Goal: Task Accomplishment & Management: Use online tool/utility

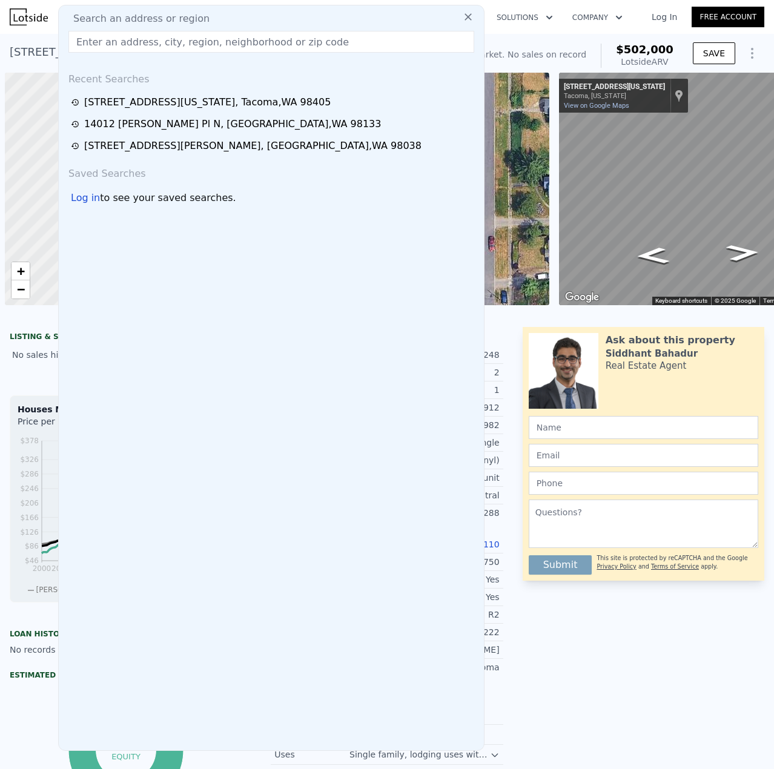
scroll to position [0, 5]
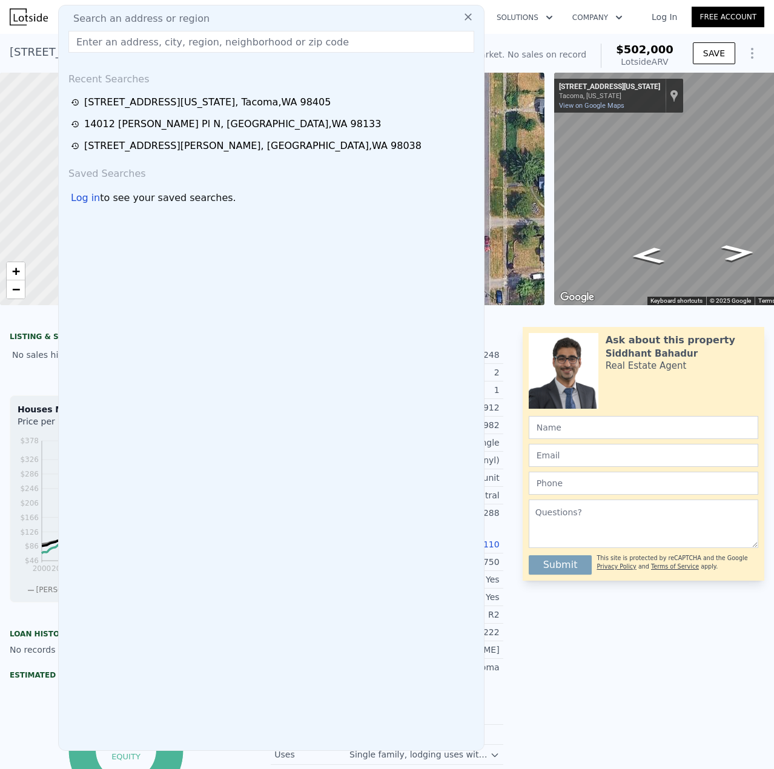
click at [324, 51] on input "text" at bounding box center [271, 42] width 406 height 22
click at [100, 43] on input "41529 295th" at bounding box center [271, 42] width 406 height 22
click at [170, 45] on input "41520 295th" at bounding box center [271, 42] width 406 height 22
click at [320, 45] on input "41520 295th" at bounding box center [271, 42] width 406 height 22
click at [316, 41] on input "41520 295th" at bounding box center [271, 42] width 406 height 22
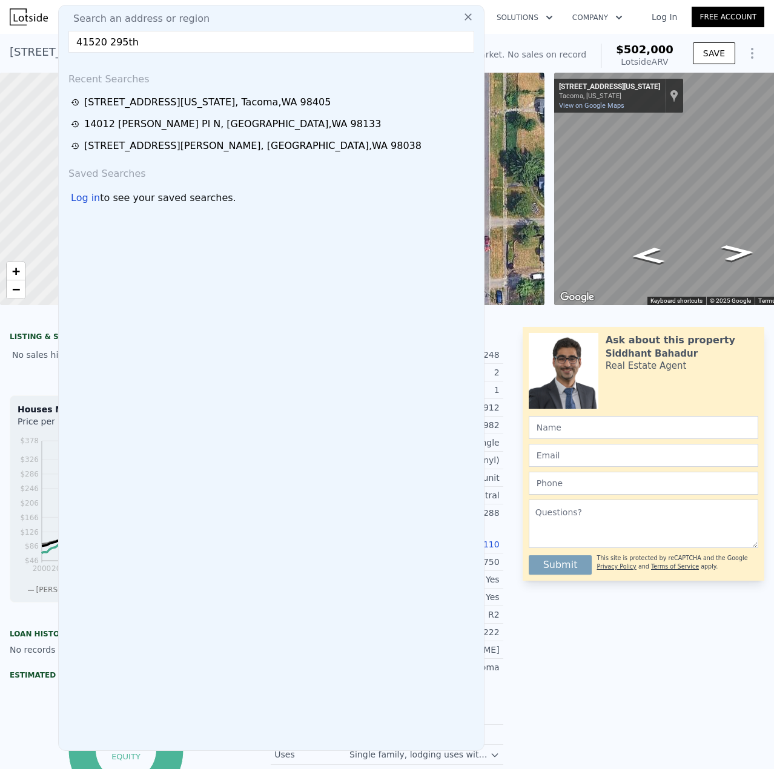
click at [316, 41] on input "41520 295th" at bounding box center [271, 42] width 406 height 22
paste input "[STREET_ADDRESS]"
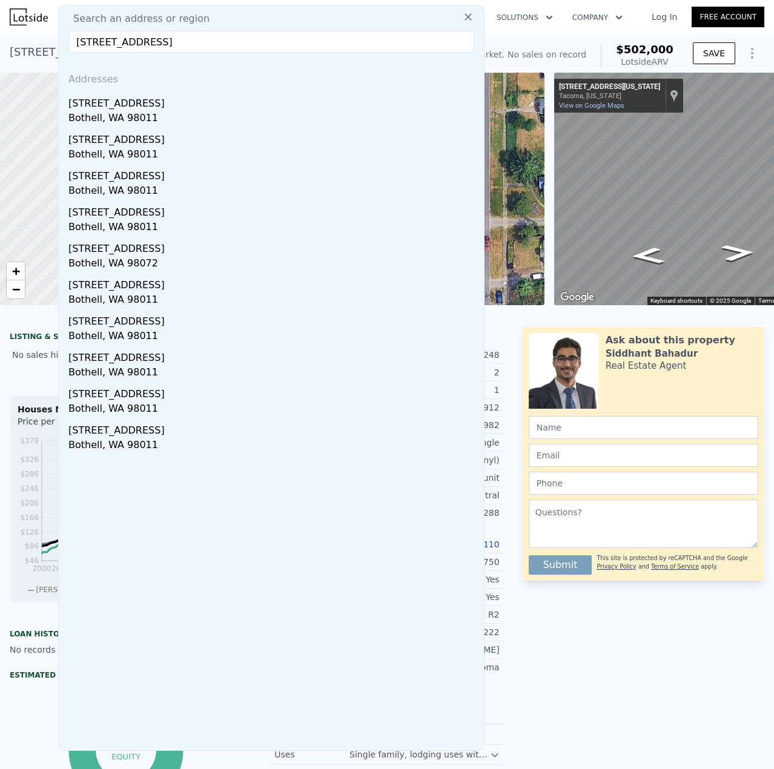
click at [167, 44] on input "[STREET_ADDRESS]" at bounding box center [271, 42] width 406 height 22
click at [96, 43] on input "[STREET_ADDRESS][PERSON_NAME]" at bounding box center [271, 42] width 406 height 22
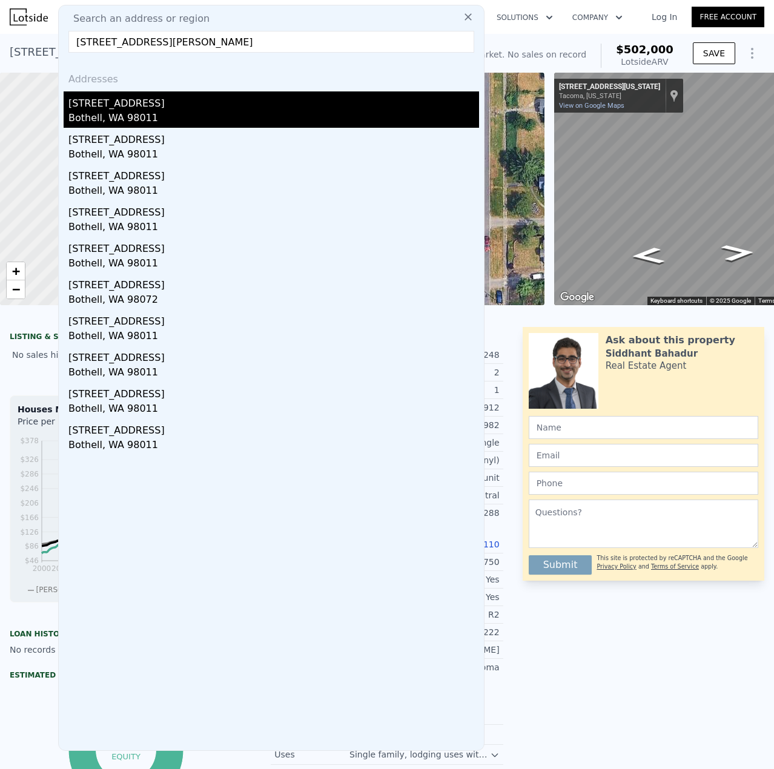
type input "[STREET_ADDRESS][PERSON_NAME]"
click at [128, 113] on div "Bothell, WA 98011" at bounding box center [273, 119] width 411 height 17
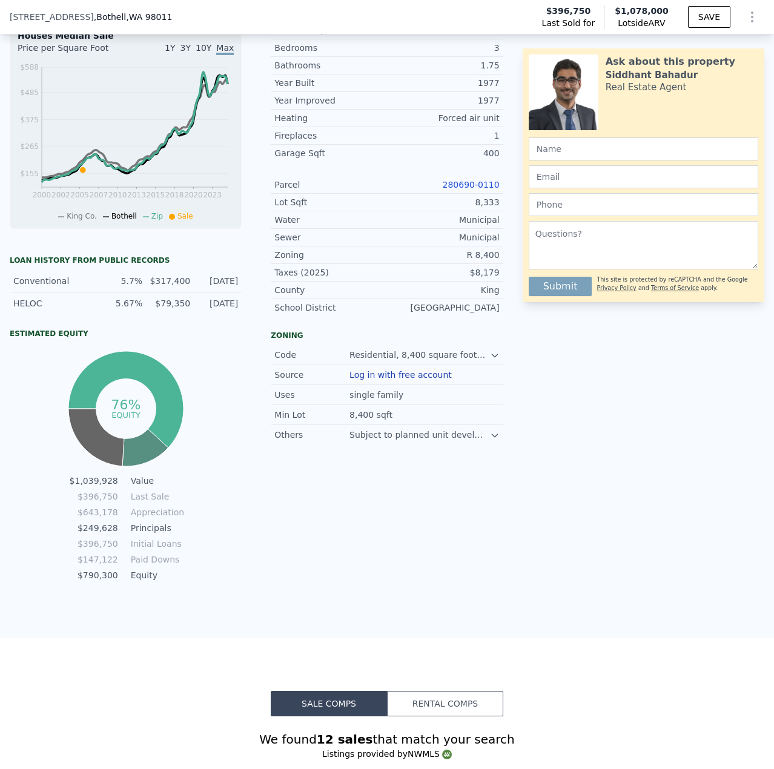
scroll to position [420, 0]
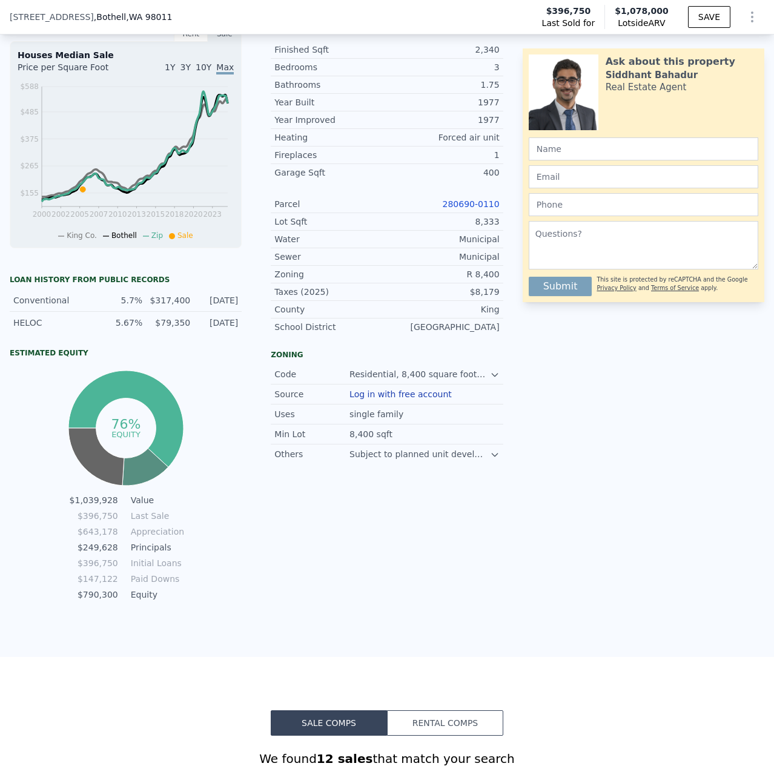
click at [464, 209] on link "280690-0110" at bounding box center [471, 204] width 57 height 10
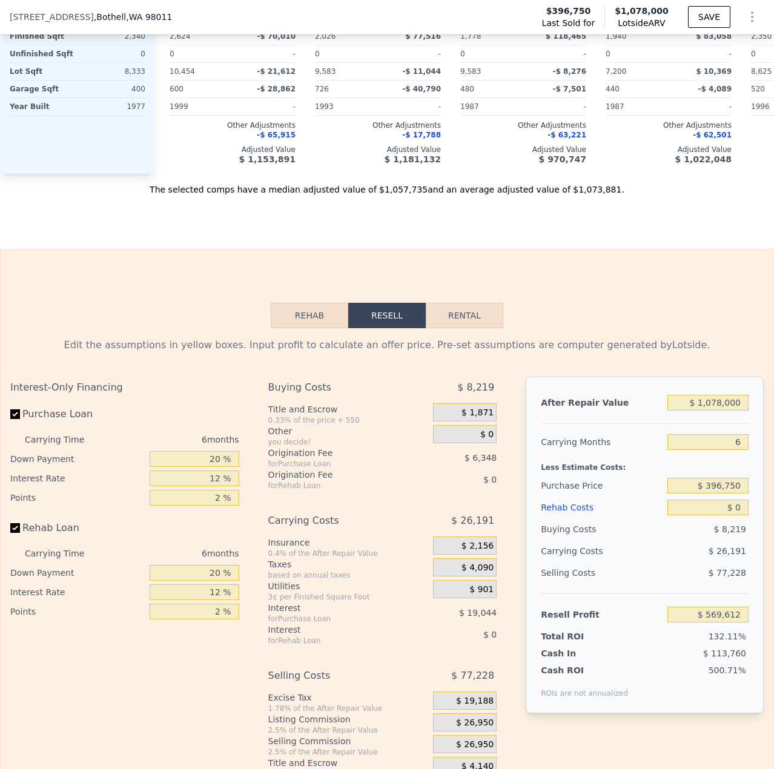
scroll to position [1753, 0]
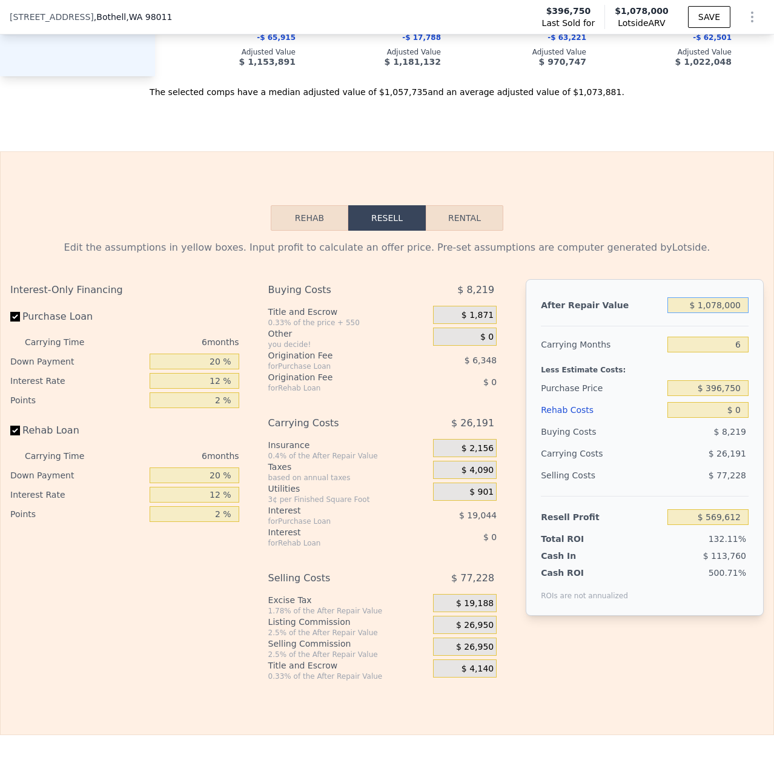
drag, startPoint x: 717, startPoint y: 322, endPoint x: 699, endPoint y: 363, distance: 45.3
click at [702, 313] on input "$ 1,078,000" at bounding box center [708, 305] width 81 height 16
click at [672, 377] on div "Less Estimate Costs:" at bounding box center [645, 367] width 208 height 22
drag, startPoint x: 735, startPoint y: 408, endPoint x: 720, endPoint y: 410, distance: 15.9
click at [706, 396] on input "$ 396,750" at bounding box center [708, 388] width 81 height 16
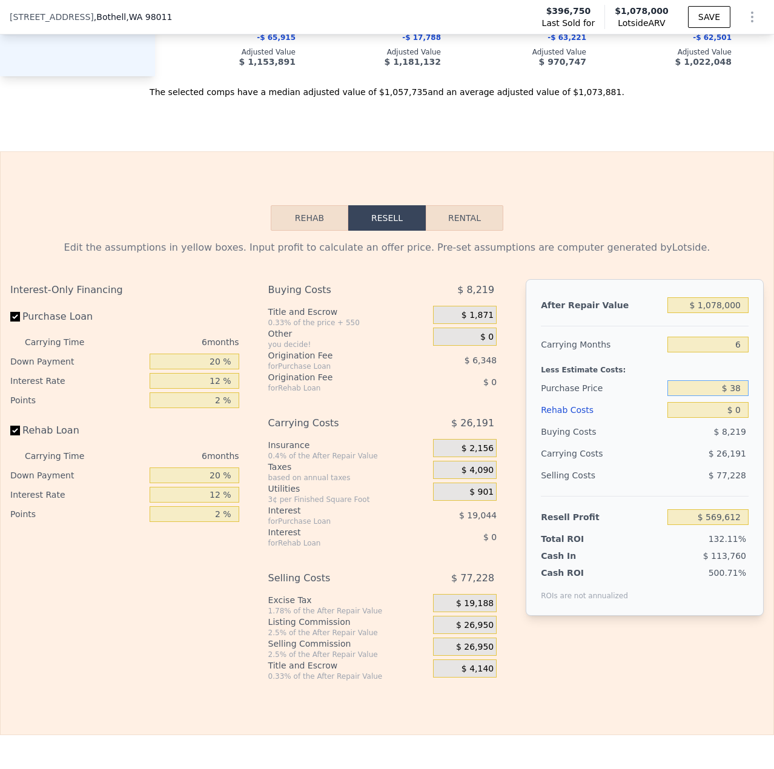
type input "$ 3"
type input "$ 895,000"
click at [735, 418] on input "$ 0" at bounding box center [708, 410] width 81 height 16
type input "$ 37,815"
type input "$ 1"
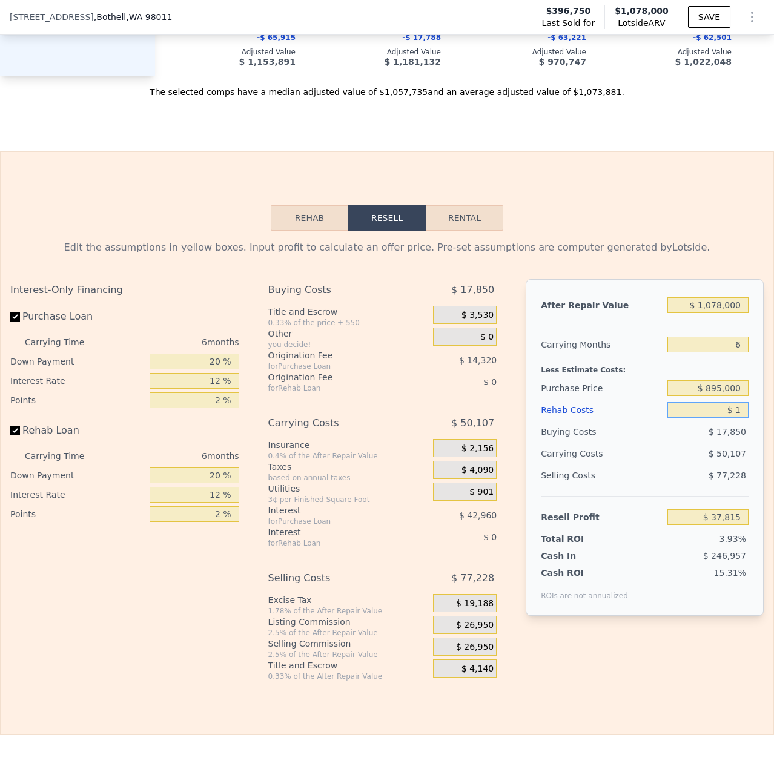
type input "$ 37,814"
type input "$ 10"
type input "$ 37,805"
type input "$ 100"
type input "$ 37,707"
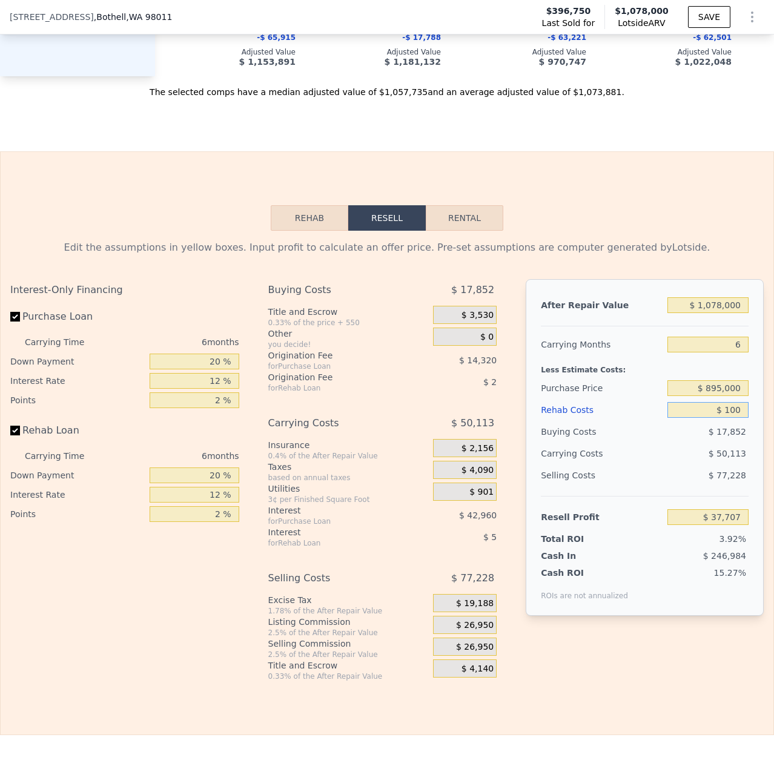
type input "$ 1,000"
type input "$ 36,751"
type input "$ 10,000"
type input "$ 27,175"
type input "$ 100,000"
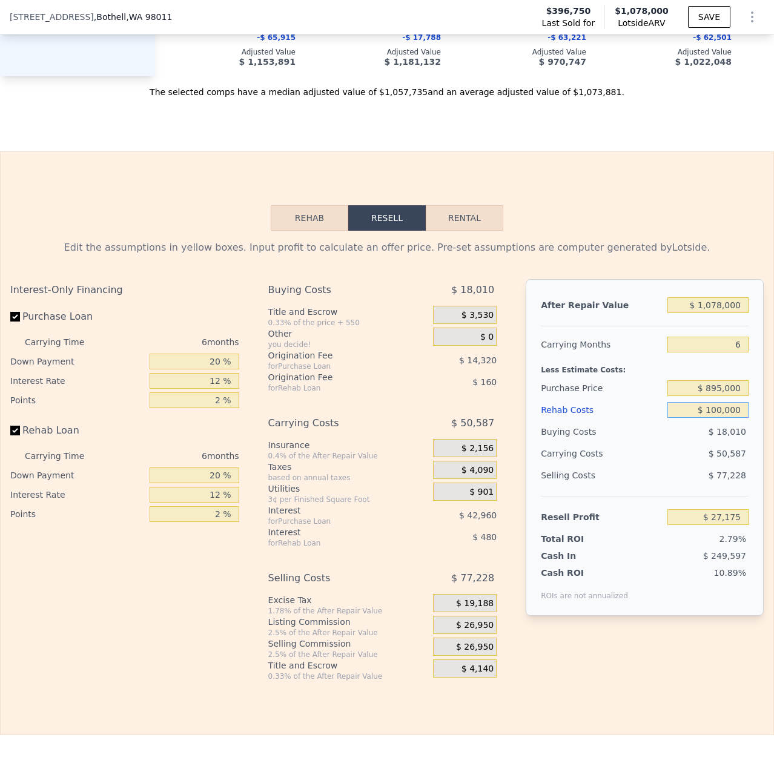
type input "-$ 68,585"
type input "$ 100,000"
click at [711, 313] on input "$ 1,078,000" at bounding box center [708, 305] width 81 height 16
type input "$ 107,000"
type input "-$ 968,576"
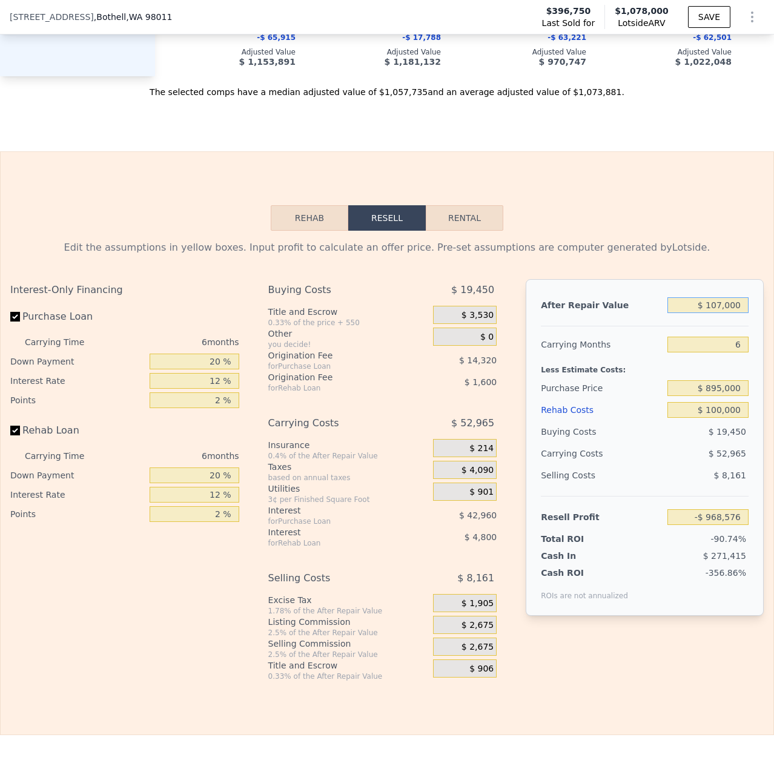
type input "$ 10,000"
type input "-$ 1,058,482"
type input "$ 1,000"
type input "-$ 1,066,824"
type input "$ 12,000"
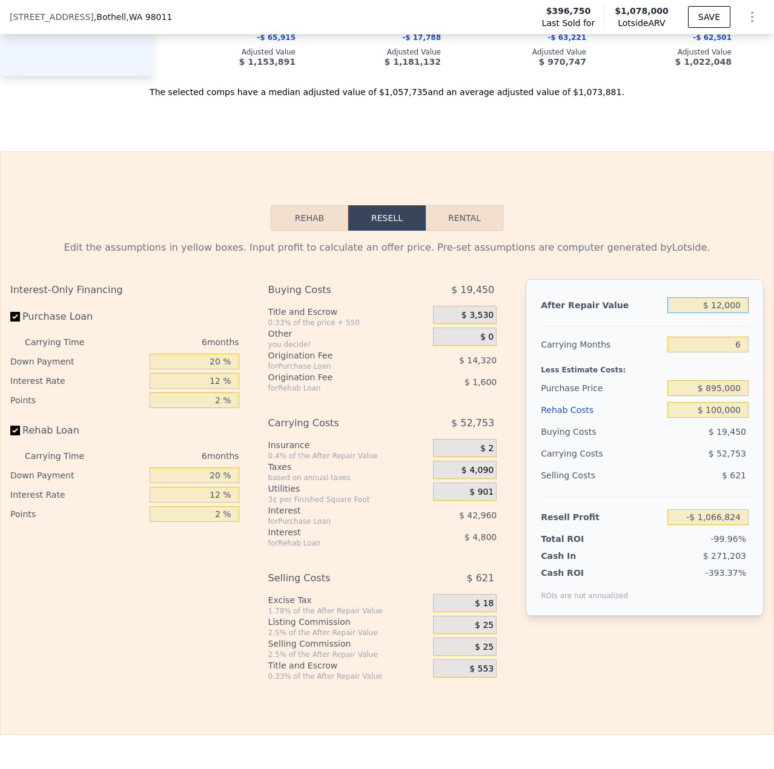
type input "-$ 1,056,629"
type input "$ 120,000"
type input "-$ 956,527"
type input "$ 1,200,000"
type input "$ 44,493"
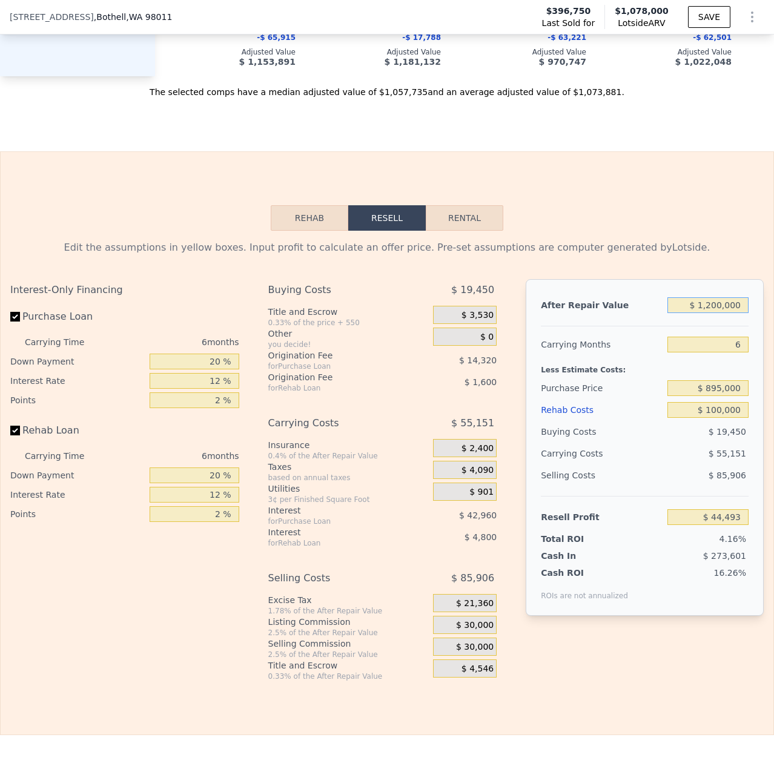
type input "$ 1,200,000"
drag, startPoint x: 715, startPoint y: 430, endPoint x: 704, endPoint y: 442, distance: 16.3
click at [704, 442] on div "After Repair Value $ 1,200,000 Carrying Months 6 Less Estimate Costs: Purchase …" at bounding box center [645, 447] width 238 height 337
type input "$ 7,000"
type input "$ 143,445"
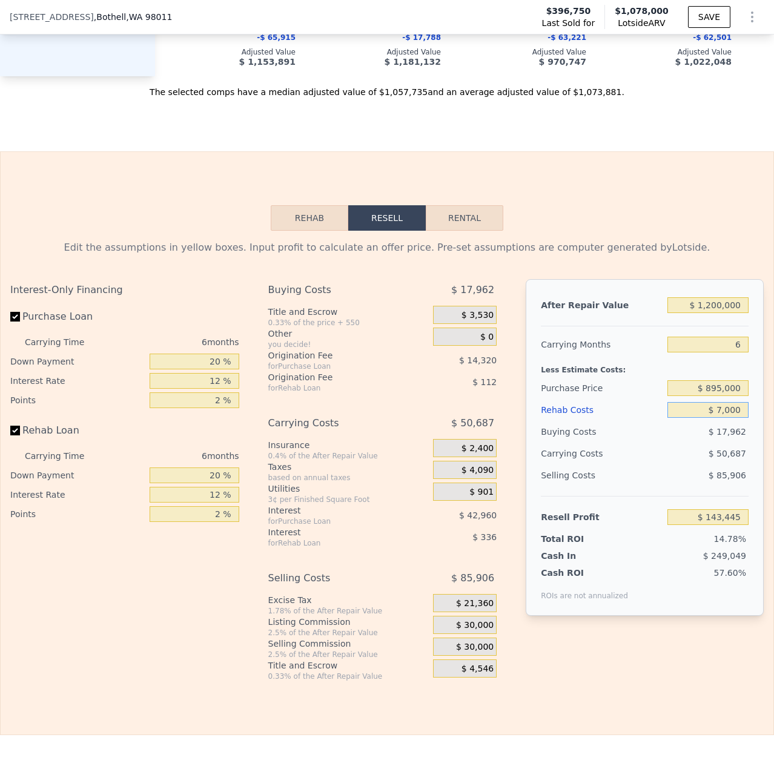
type input "$ 75,000"
type input "$ 71,093"
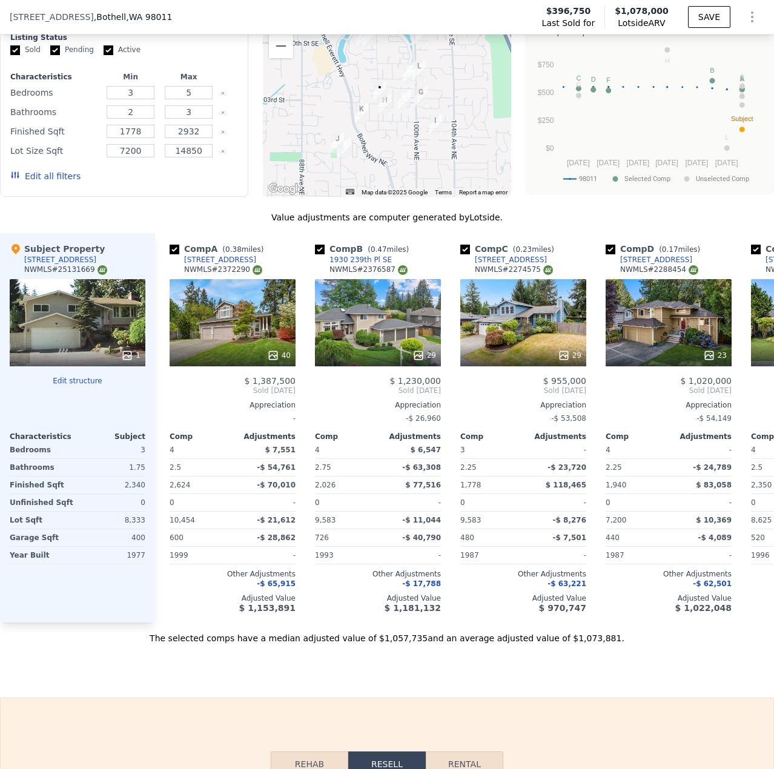
scroll to position [1147, 0]
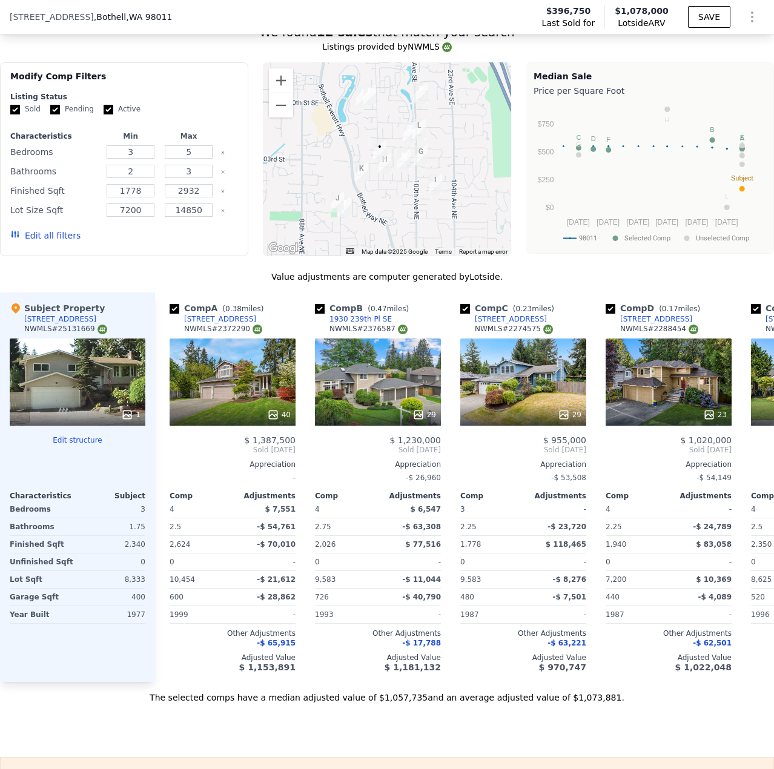
type input "$ 75,000"
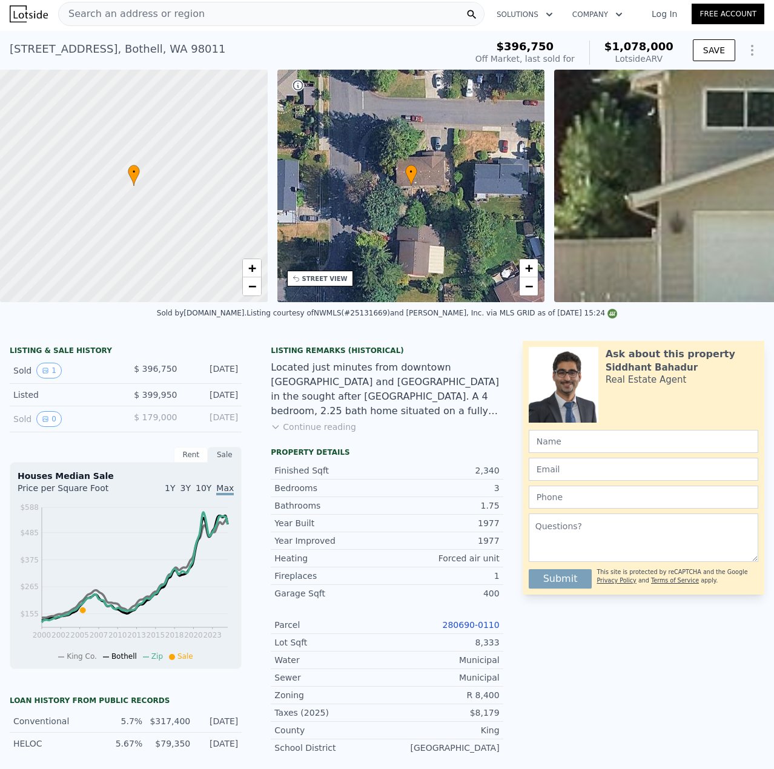
scroll to position [0, 0]
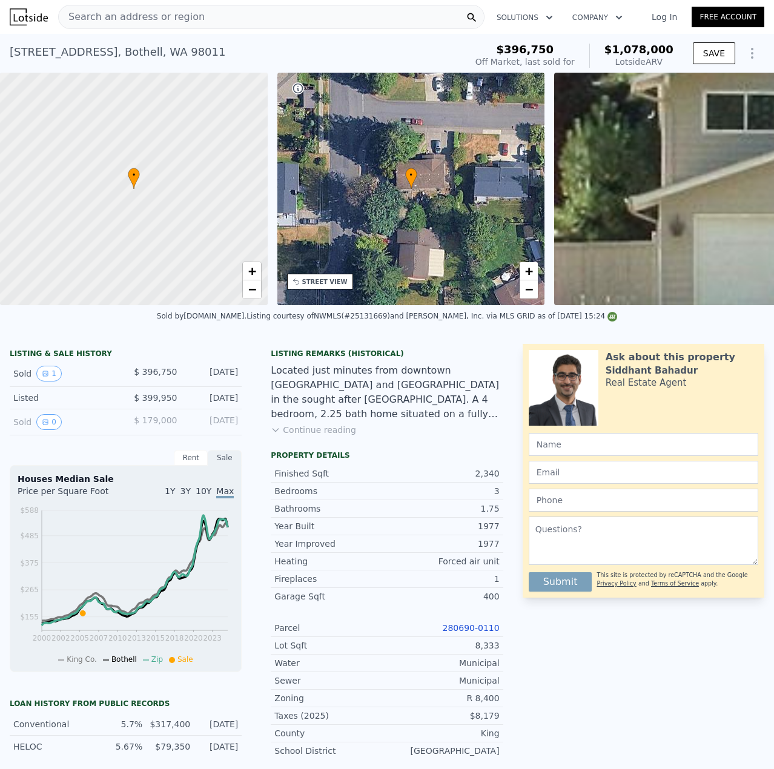
type input "$ 1,078,000"
type input "$ 0"
type input "$ 569,612"
click at [137, 22] on span "Search an address or region" at bounding box center [132, 17] width 146 height 15
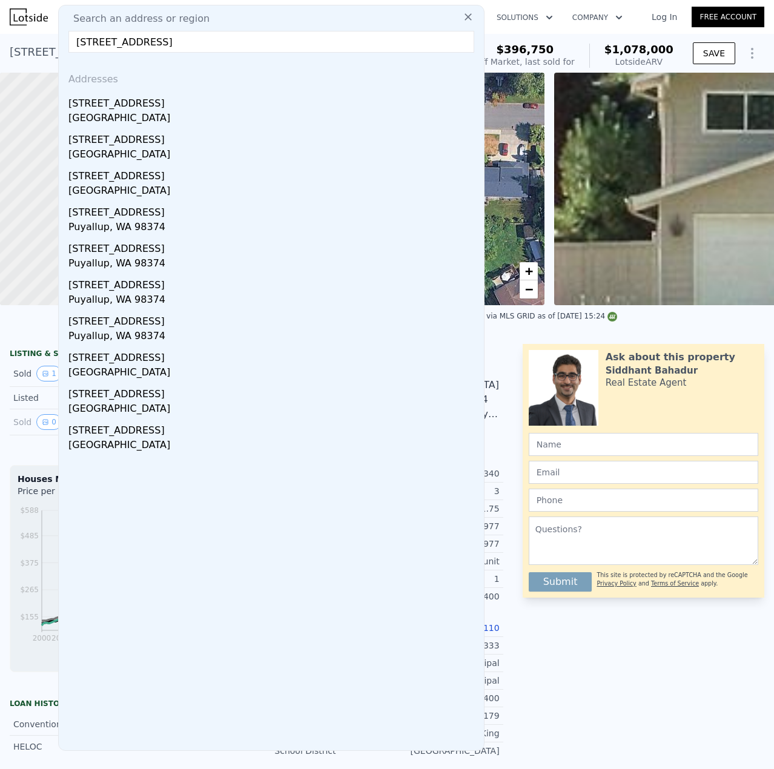
click at [99, 42] on input "[STREET_ADDRESS]" at bounding box center [271, 42] width 406 height 22
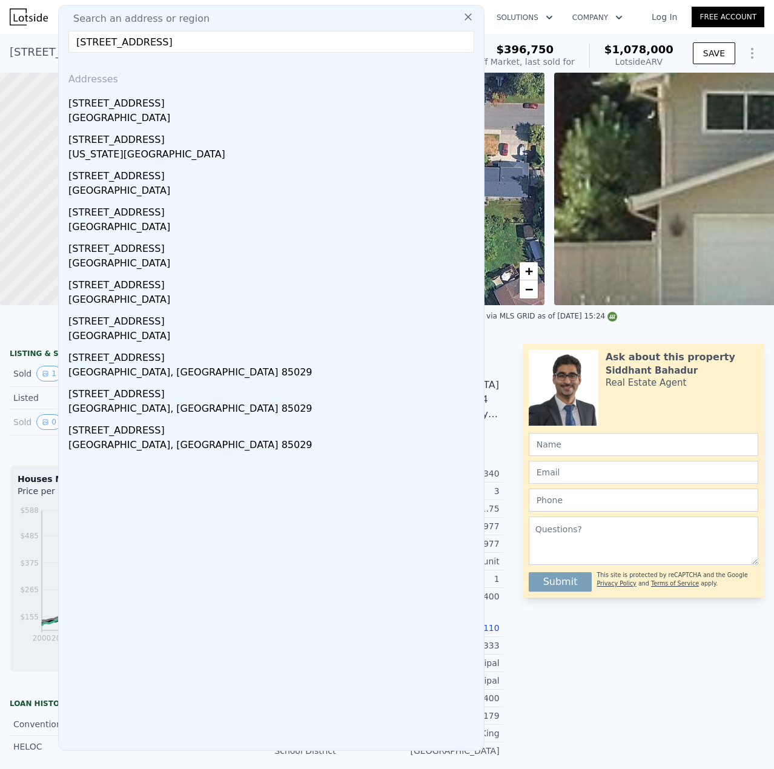
click at [198, 37] on input "[STREET_ADDRESS]" at bounding box center [271, 42] width 406 height 22
paste input "[STREET_ADDRESS]"
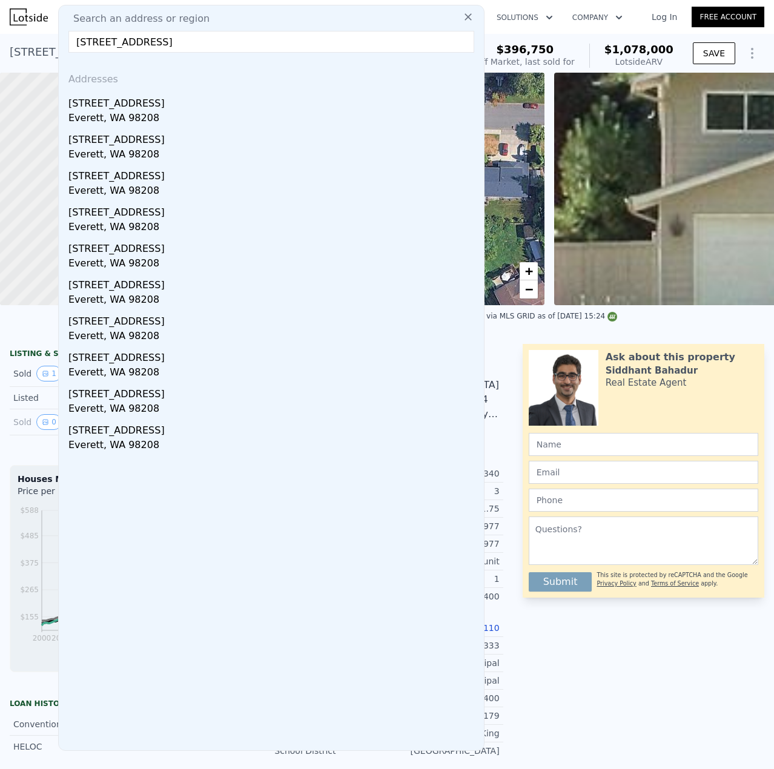
drag, startPoint x: 93, startPoint y: 44, endPoint x: 81, endPoint y: 47, distance: 12.4
click at [81, 47] on input "[STREET_ADDRESS]" at bounding box center [271, 42] width 406 height 22
drag, startPoint x: 161, startPoint y: 45, endPoint x: 147, endPoint y: 46, distance: 13.3
click at [147, 46] on input "[STREET_ADDRESS]" at bounding box center [271, 42] width 406 height 22
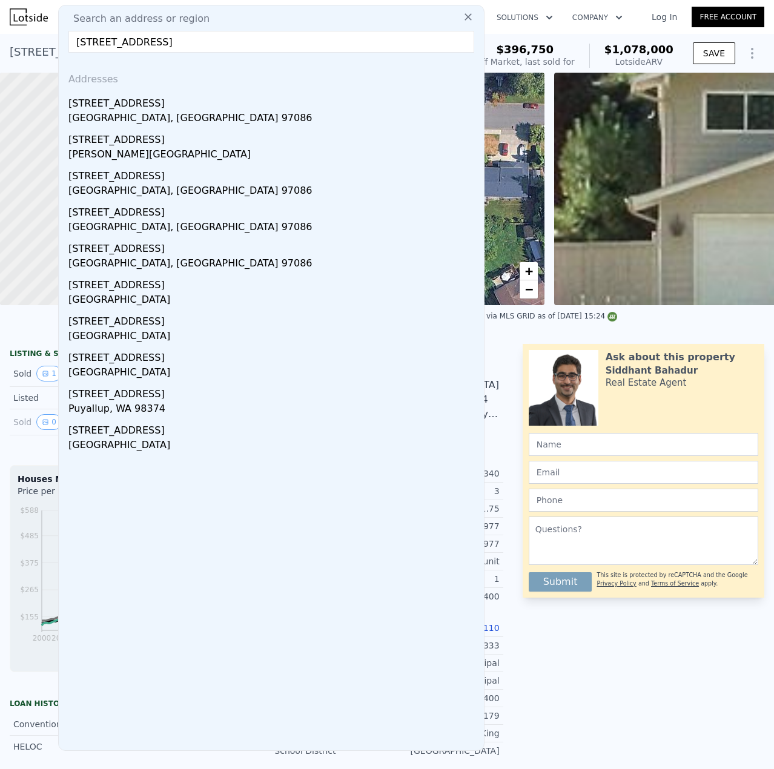
drag, startPoint x: 162, startPoint y: 38, endPoint x: -1, endPoint y: 28, distance: 163.2
click at [0, 28] on html "Search an address or region Search an address or region [GEOGRAPHIC_DATA][STREE…" at bounding box center [387, 384] width 774 height 769
click at [134, 47] on input "[STREET_ADDRESS]" at bounding box center [271, 42] width 406 height 22
click at [130, 44] on input "[STREET_ADDRESS]" at bounding box center [271, 42] width 406 height 22
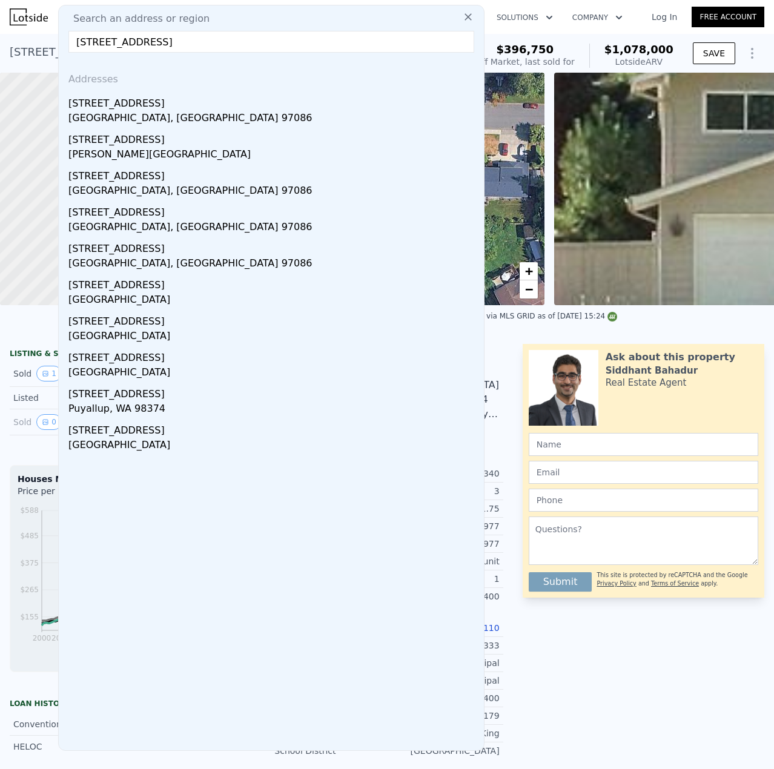
click at [130, 44] on input "[STREET_ADDRESS]" at bounding box center [271, 42] width 406 height 22
paste input "[GEOGRAPHIC_DATA]"
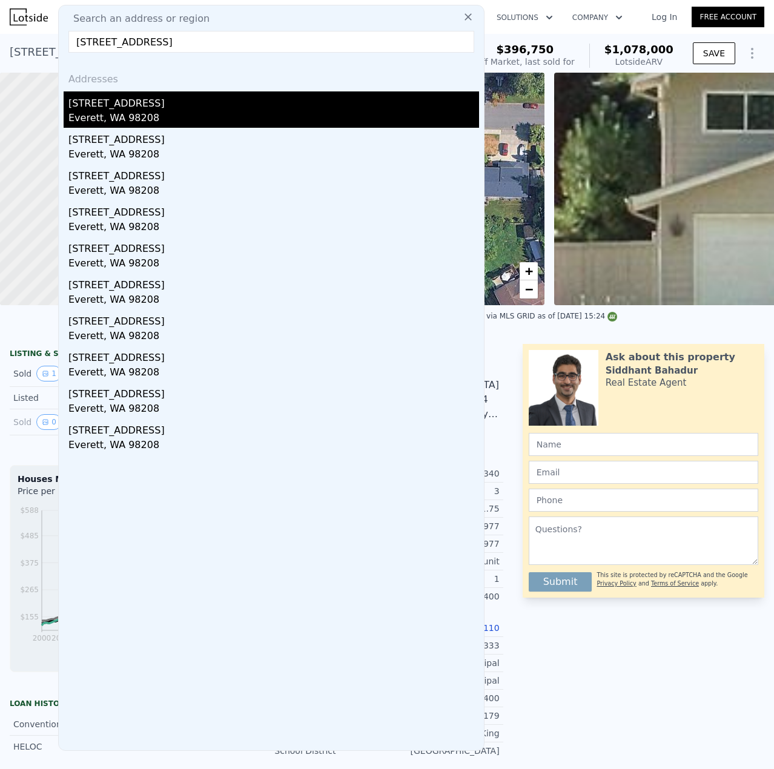
type input "[STREET_ADDRESS]"
click at [136, 108] on div "[STREET_ADDRESS]" at bounding box center [273, 100] width 411 height 19
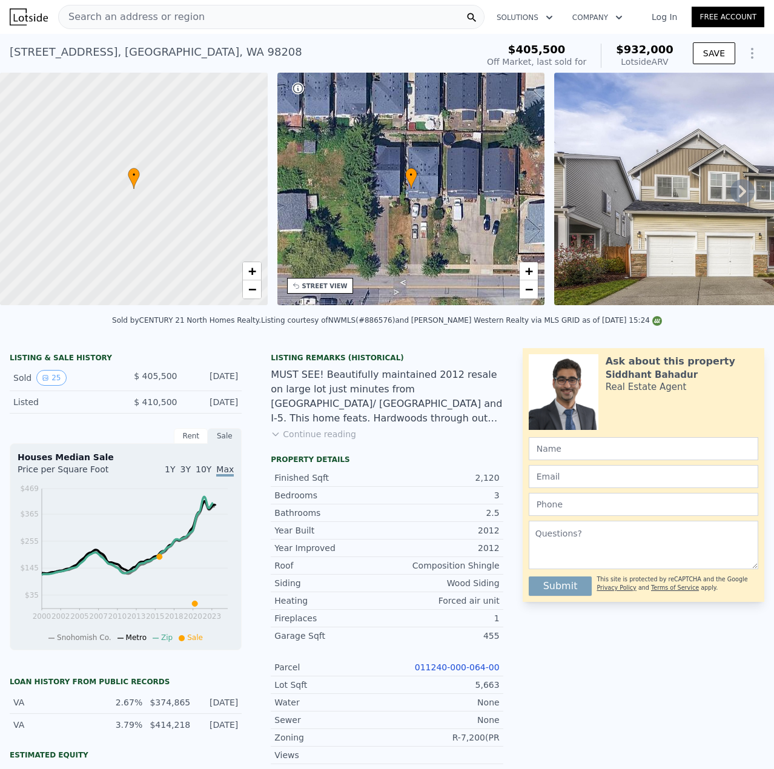
click at [92, 9] on div "Search an address or region" at bounding box center [132, 16] width 146 height 23
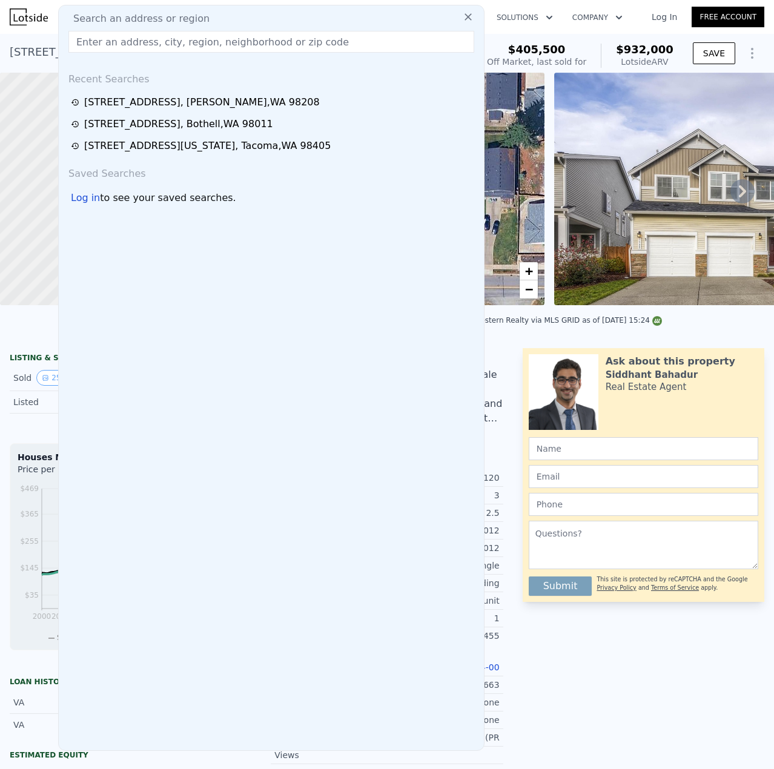
drag, startPoint x: 115, startPoint y: 28, endPoint x: 116, endPoint y: 38, distance: 10.4
drag, startPoint x: 116, startPoint y: 38, endPoint x: 93, endPoint y: 43, distance: 24.1
paste input "[STREET_ADDRESS]"
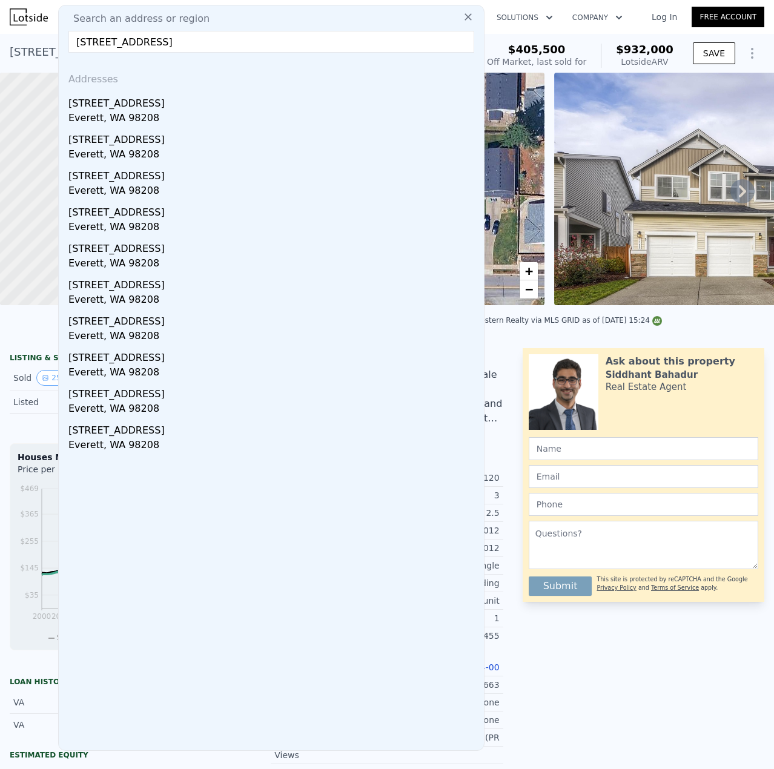
click at [110, 42] on input "[STREET_ADDRESS]" at bounding box center [271, 42] width 406 height 22
type input "[STREET_ADDRESS]"
click at [541, 339] on div "Sold by CENTURY 21 North Homes Realty . Listing courtesy of NWMLS (#886576) and…" at bounding box center [387, 324] width 774 height 29
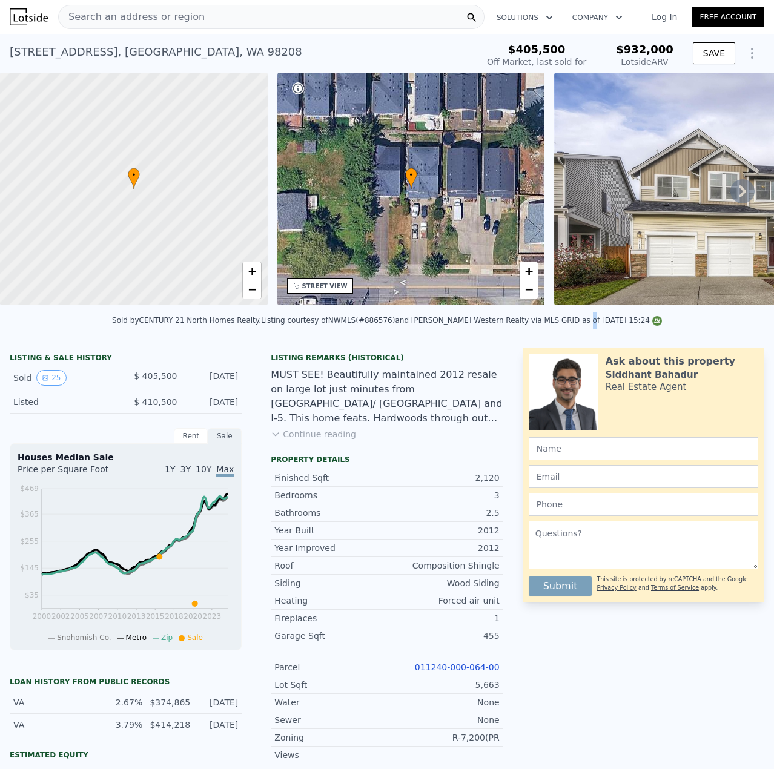
click at [480, 672] on link "011240-000-064-00" at bounding box center [457, 668] width 85 height 10
click at [150, 14] on span "Search an address or region" at bounding box center [132, 17] width 146 height 15
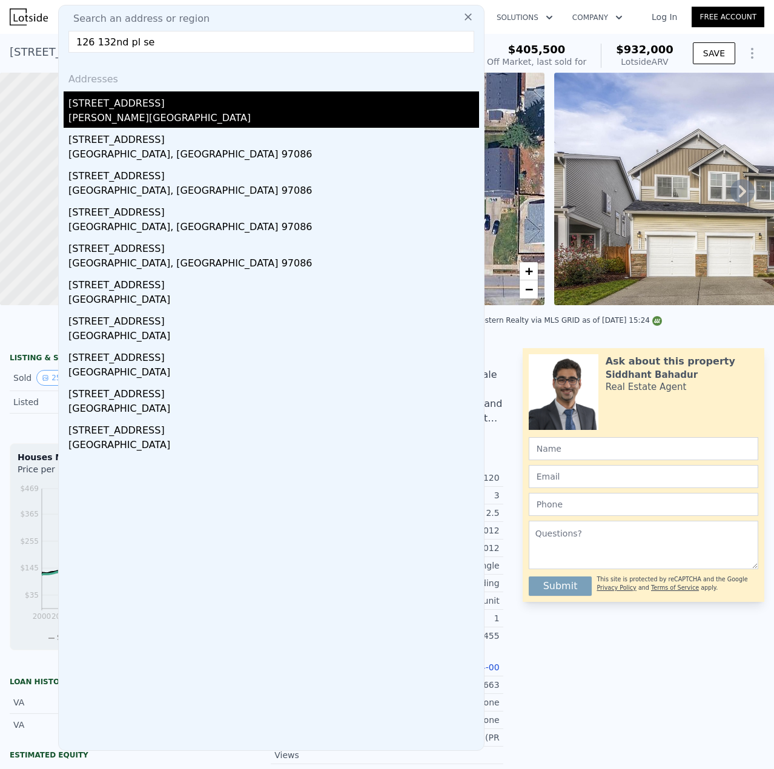
type input "126 132nd pl se"
click at [182, 121] on div "[PERSON_NAME][GEOGRAPHIC_DATA]" at bounding box center [273, 119] width 411 height 17
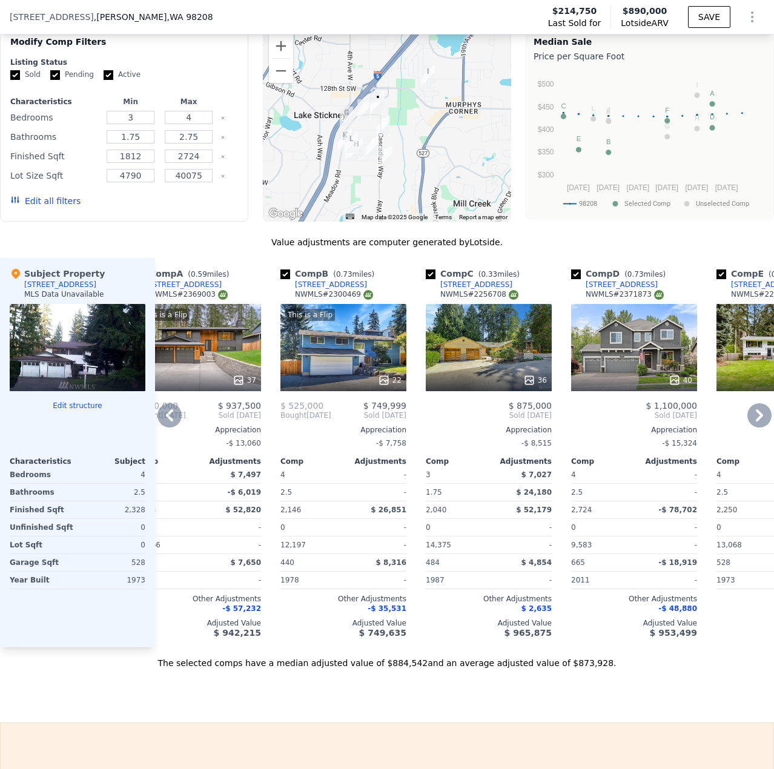
scroll to position [1086, 0]
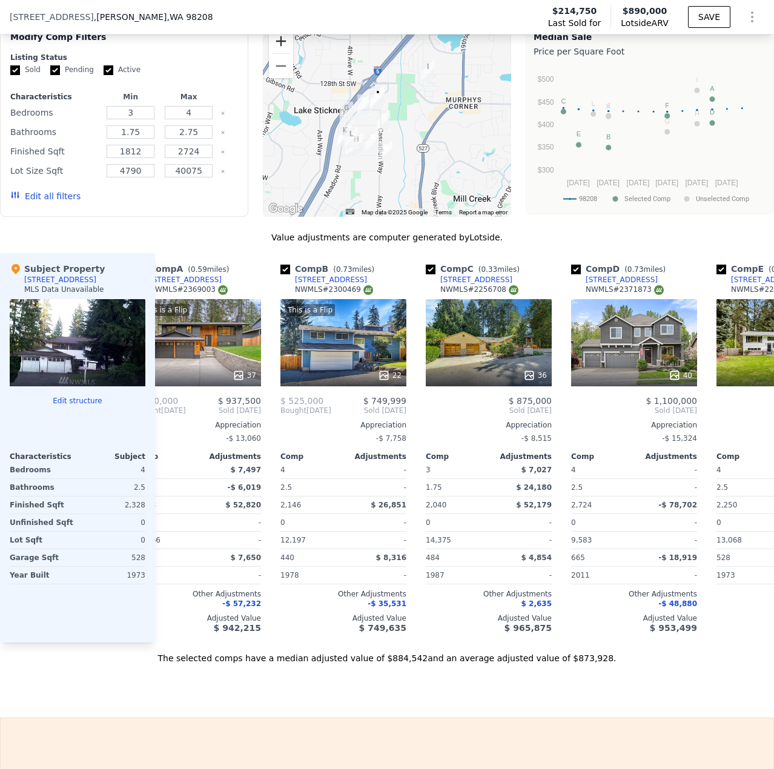
click at [269, 42] on button "Zoom in" at bounding box center [281, 41] width 24 height 24
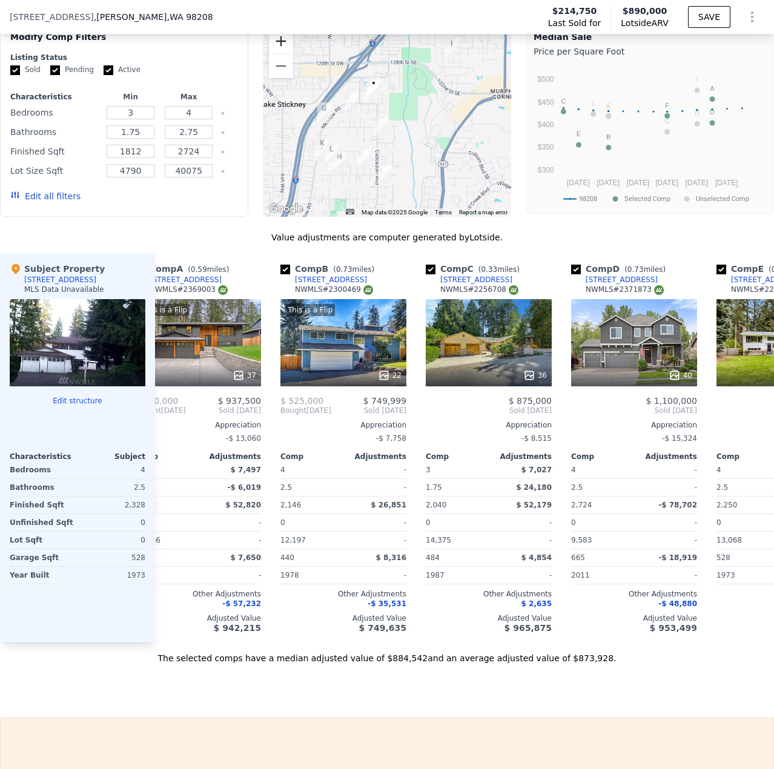
click at [270, 42] on button "Zoom in" at bounding box center [281, 41] width 24 height 24
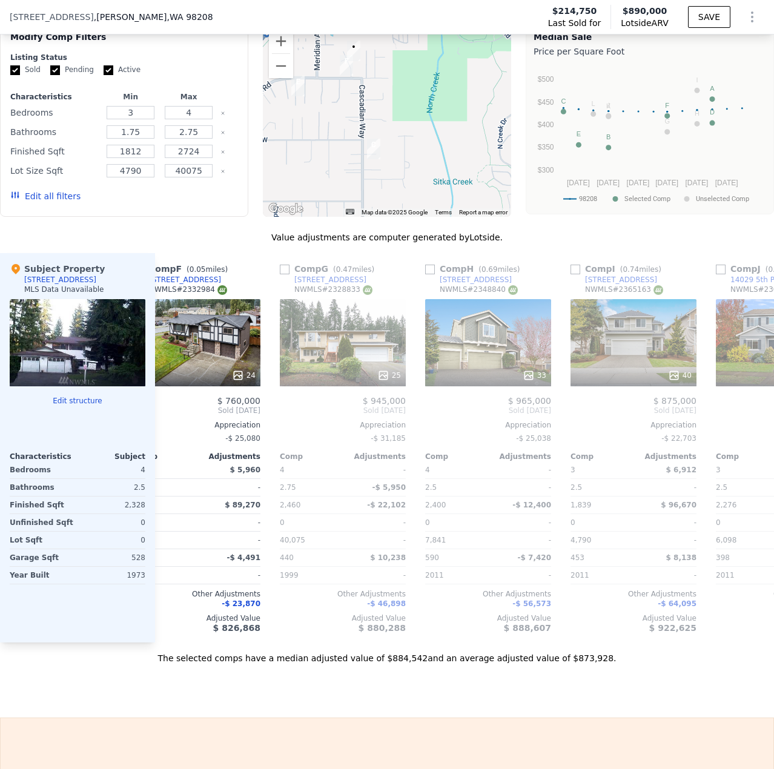
scroll to position [0, 766]
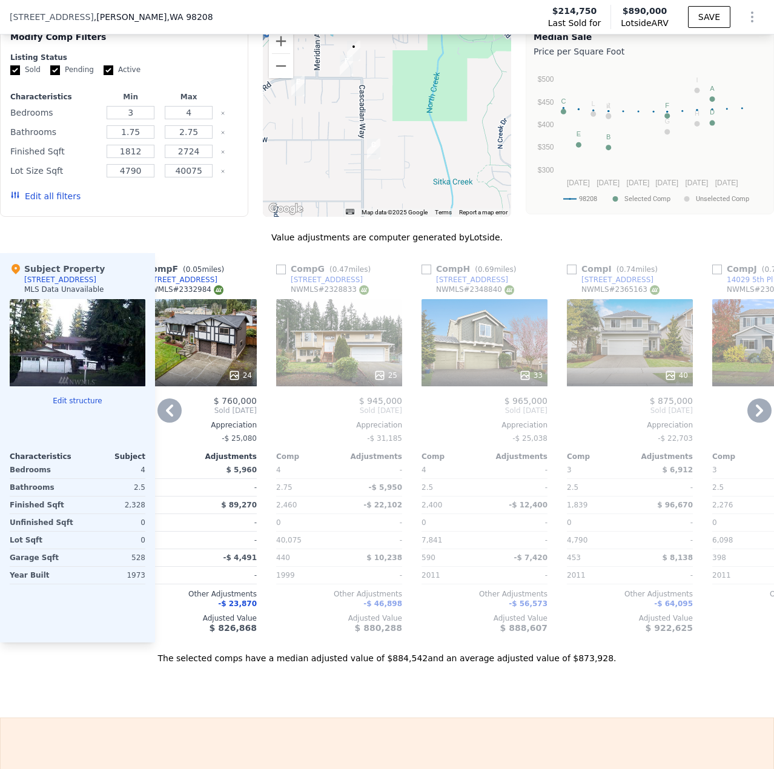
click at [488, 381] on div "33" at bounding box center [485, 376] width 116 height 12
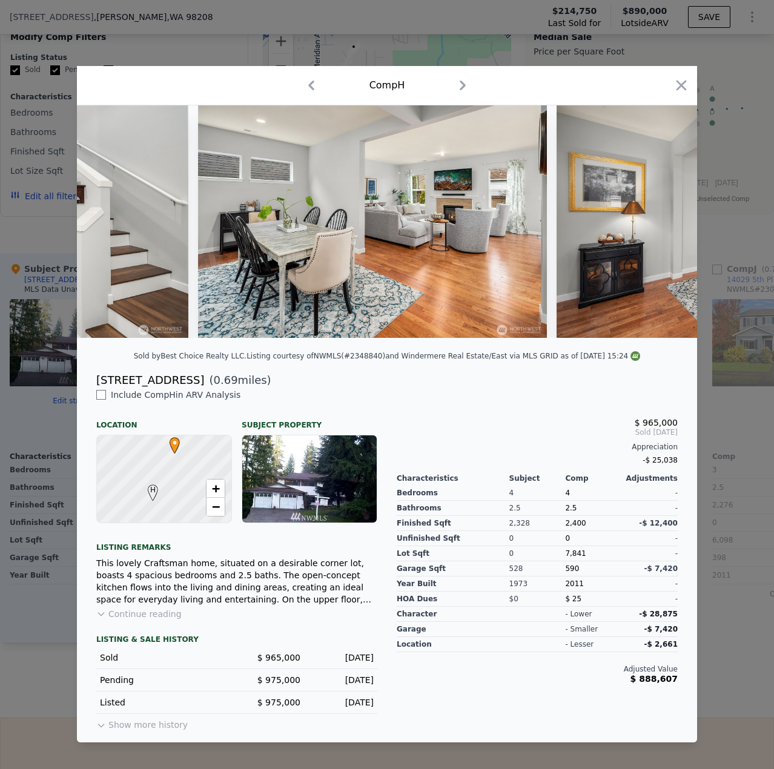
scroll to position [0, 1685]
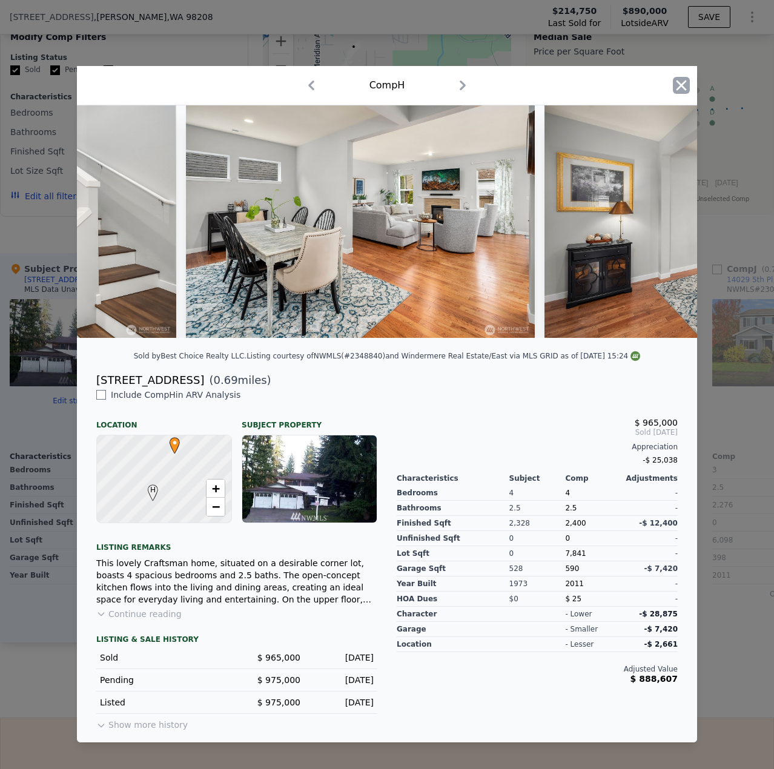
click at [677, 81] on icon "button" at bounding box center [681, 85] width 17 height 17
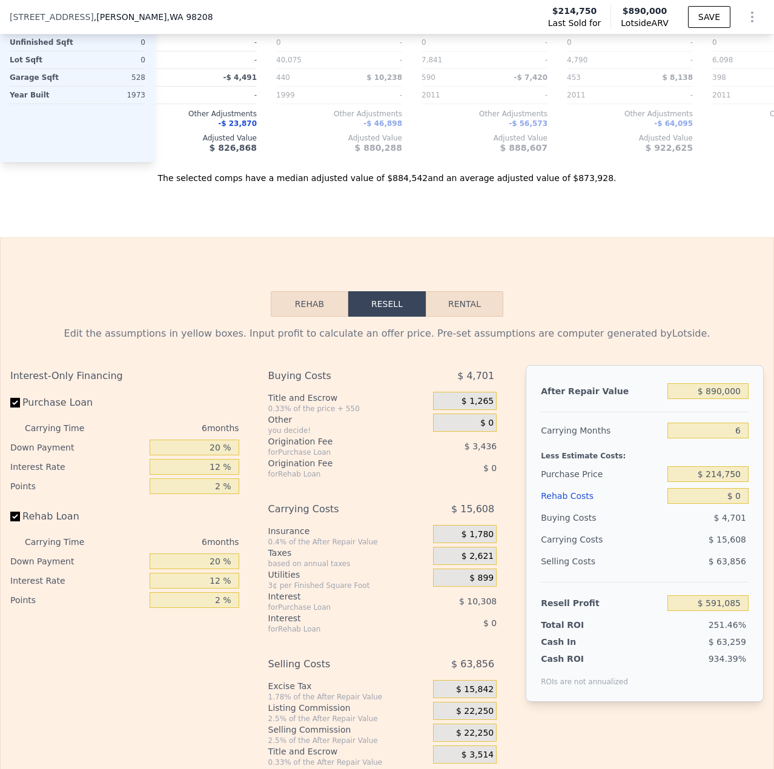
scroll to position [1571, 0]
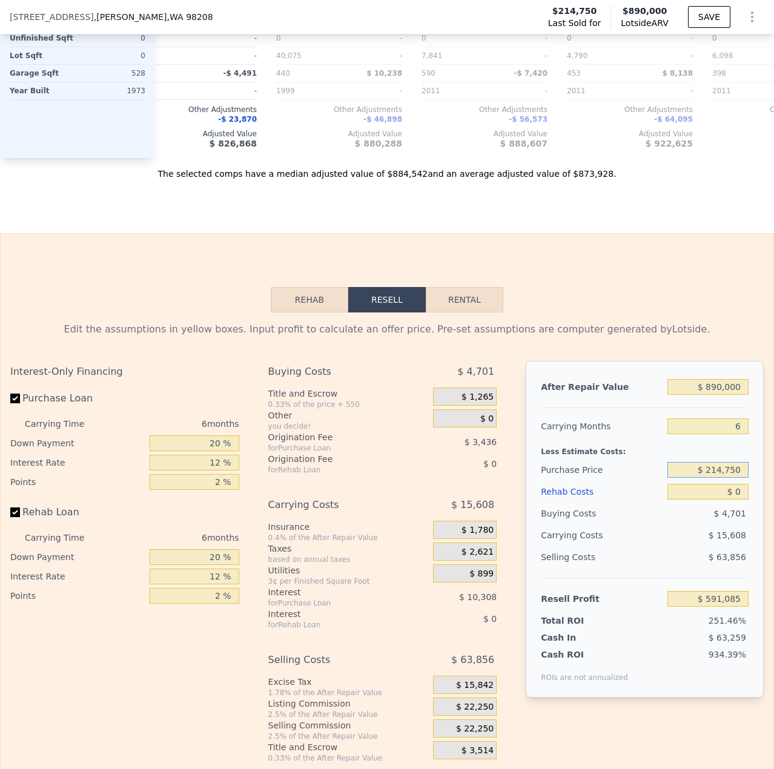
drag, startPoint x: 735, startPoint y: 490, endPoint x: 677, endPoint y: 499, distance: 58.9
click at [704, 481] on div "$ 214,750" at bounding box center [708, 470] width 81 height 22
type input "$ 650,000"
click at [729, 500] on input "$ 0" at bounding box center [708, 492] width 81 height 16
type input "$ 126,529"
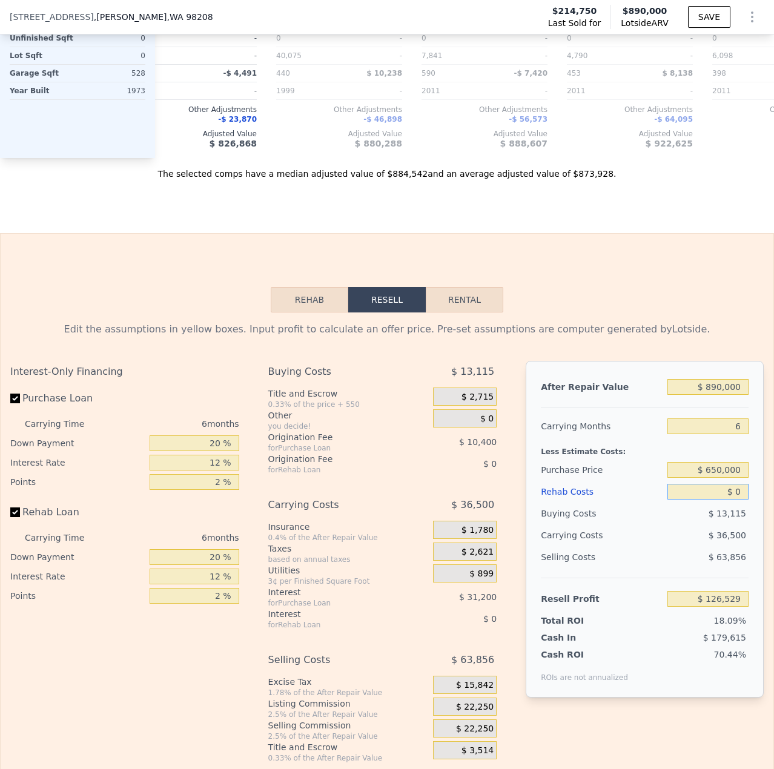
click at [728, 500] on input "$ 0" at bounding box center [708, 492] width 81 height 16
type input "$ 75"
type input "$ 126,447"
type input "$ 750"
type input "$ 125,731"
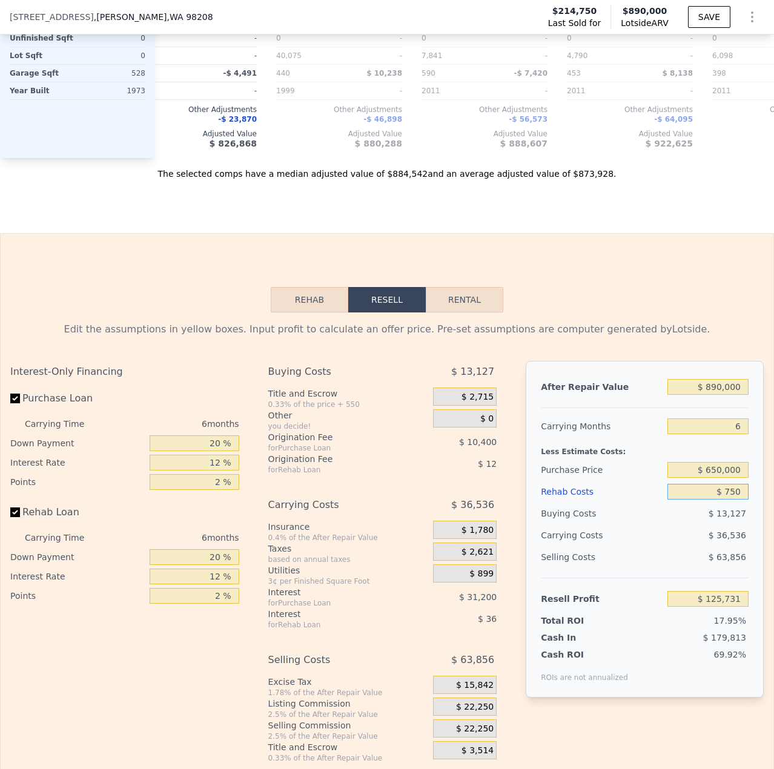
type input "$ 7,500"
type input "$ 118,549"
type input "$ 75,000"
type input "$ 46,729"
type input "$ 7,500"
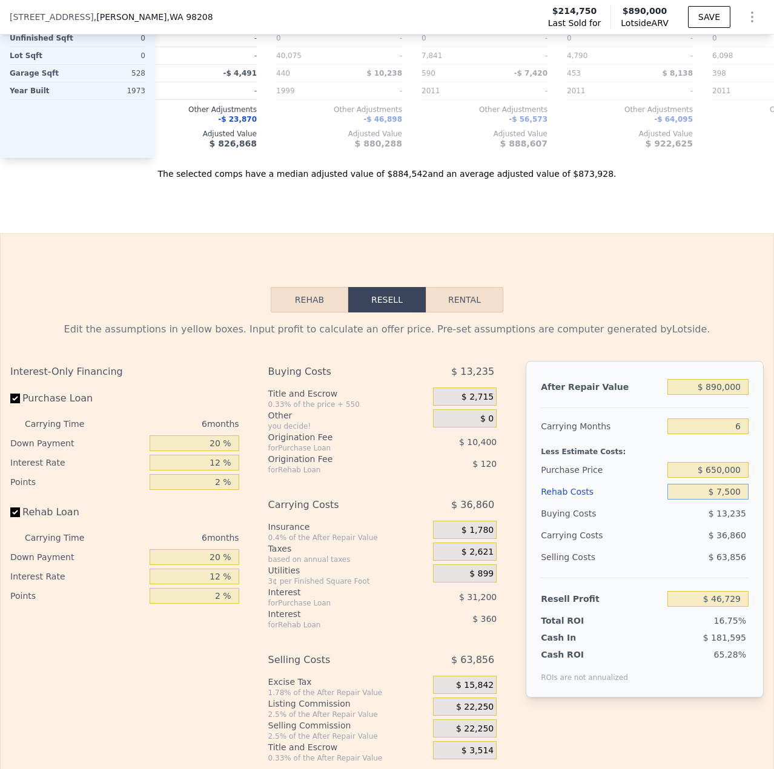
type input "$ 118,549"
type input "$ 750"
type input "$ 125,731"
type input "$ 75"
type input "$ 126,447"
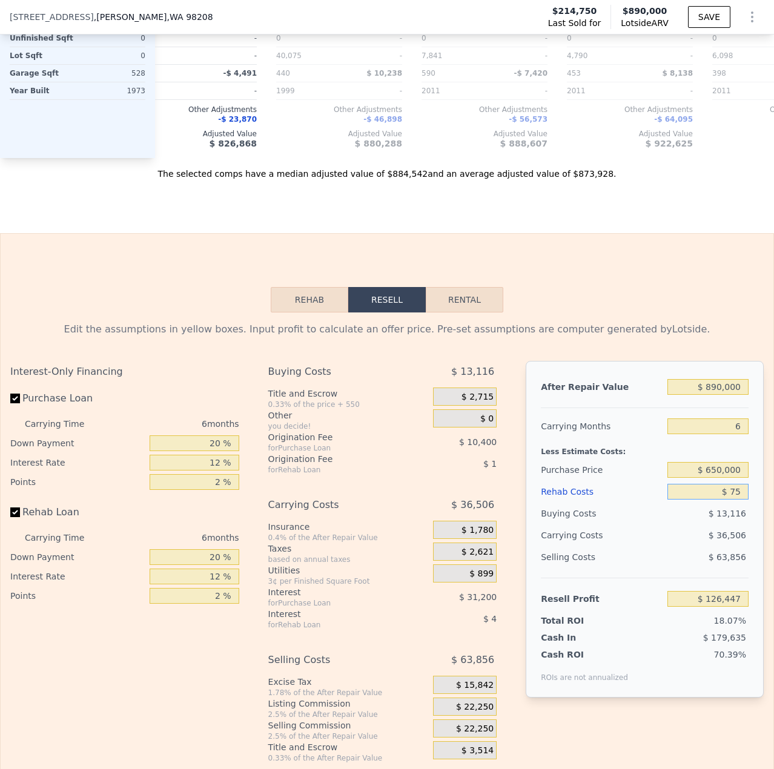
type input "$ 7"
type input "$ 126,522"
click at [712, 478] on input "$ 650,000" at bounding box center [708, 470] width 81 height 16
type input "$ 600,000"
click at [717, 500] on input "text" at bounding box center [708, 492] width 81 height 16
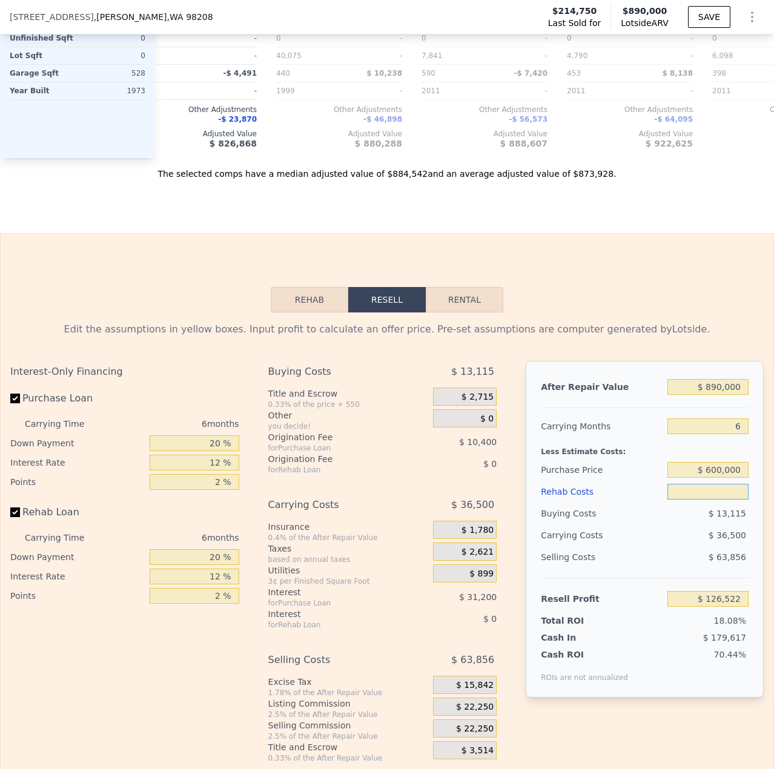
type input "$ 7"
type input "$ 179,889"
click at [732, 500] on input "$ 7" at bounding box center [708, 492] width 81 height 16
type input "$ 80"
type input "$ 179,809"
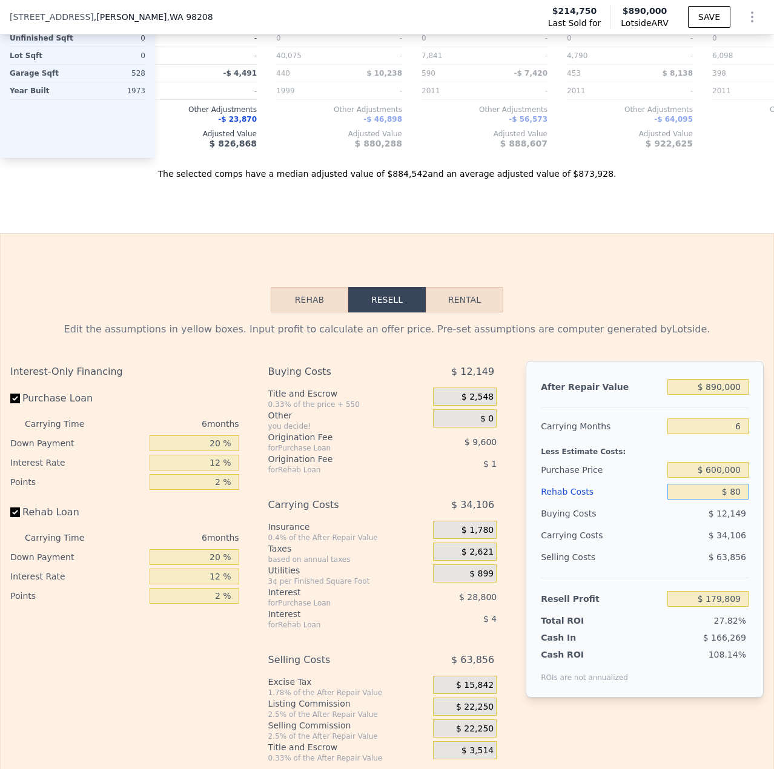
type input "$ 800"
type input "$ 179,047"
type input "$ 8,000"
type input "$ 171,384"
type input "$ 80,000"
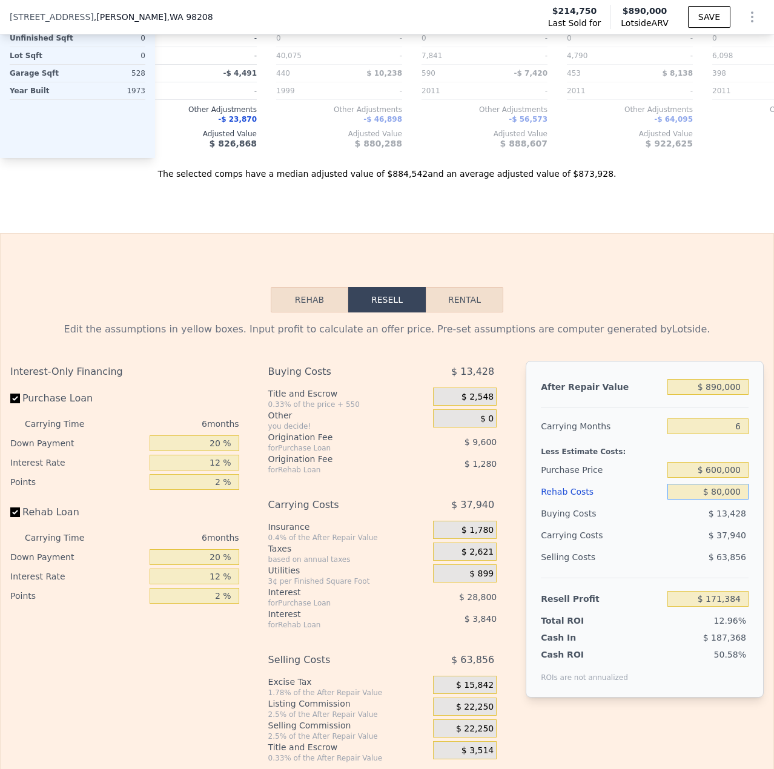
type input "$ 94,776"
type input "$ 80,000"
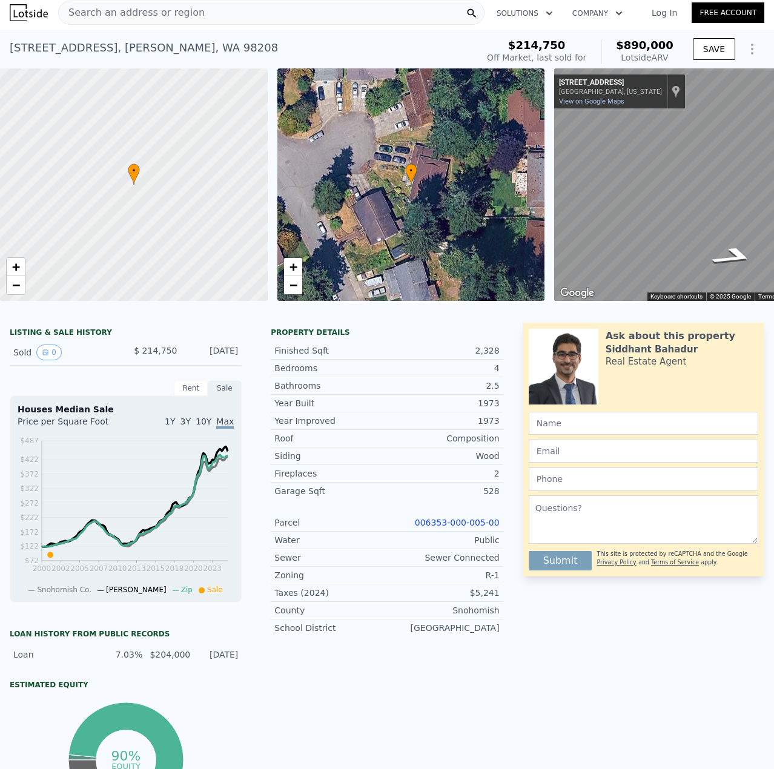
scroll to position [0, 0]
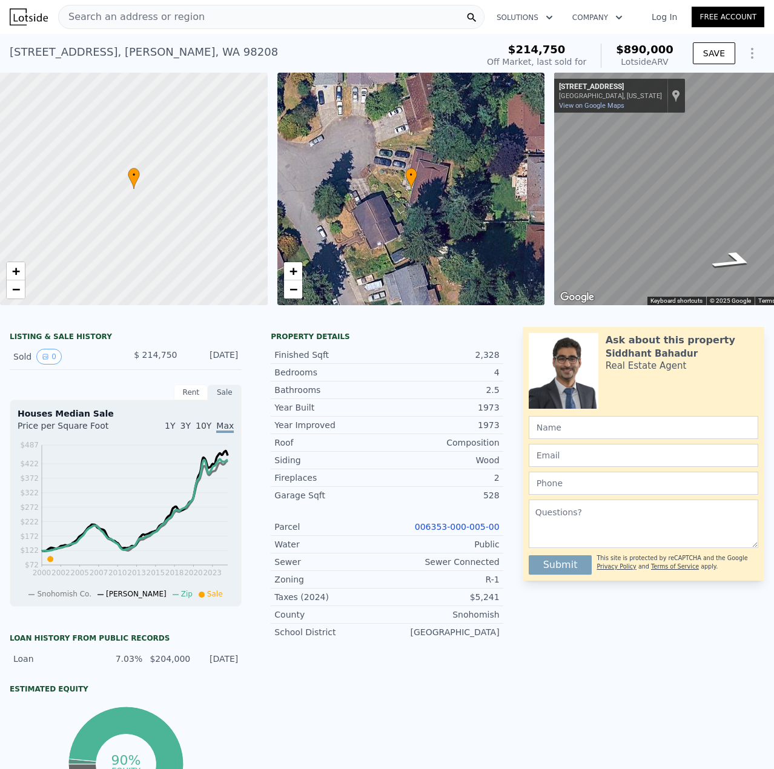
click at [118, 25] on div "Search an address or region" at bounding box center [132, 16] width 146 height 23
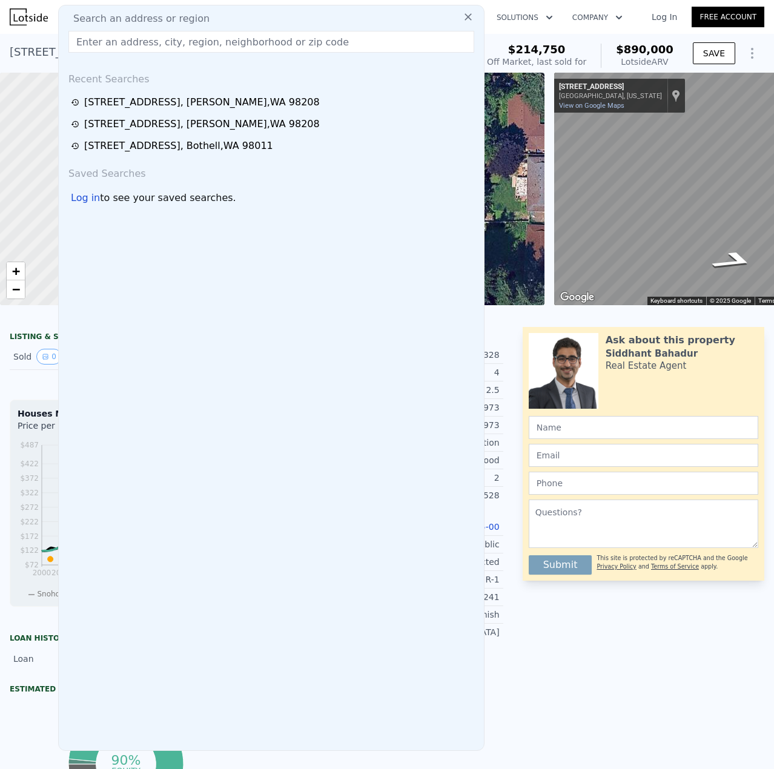
click at [119, 51] on input "text" at bounding box center [271, 42] width 406 height 22
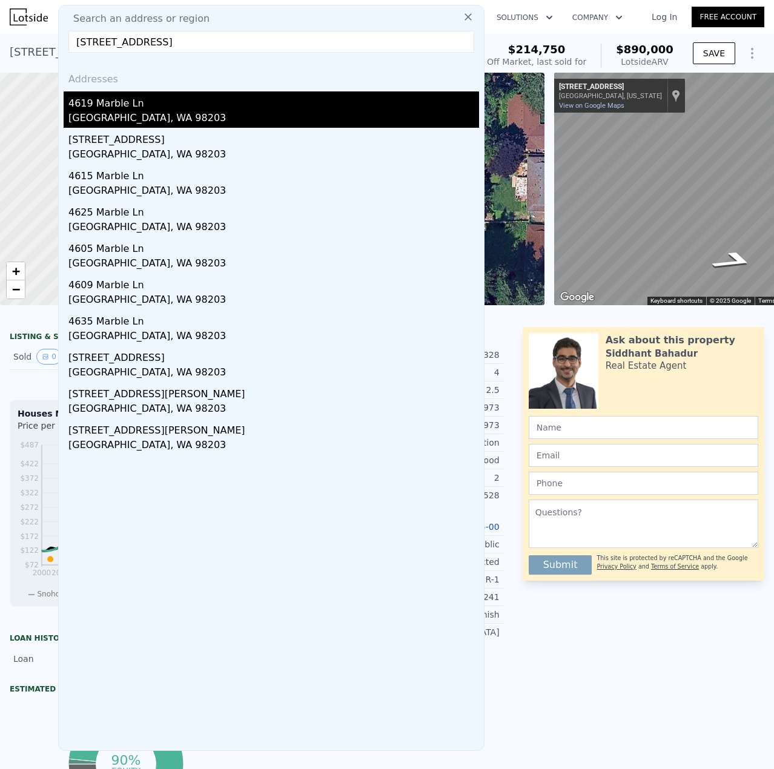
type input "[STREET_ADDRESS]"
click at [116, 108] on div "4619 Marble Ln" at bounding box center [273, 100] width 411 height 19
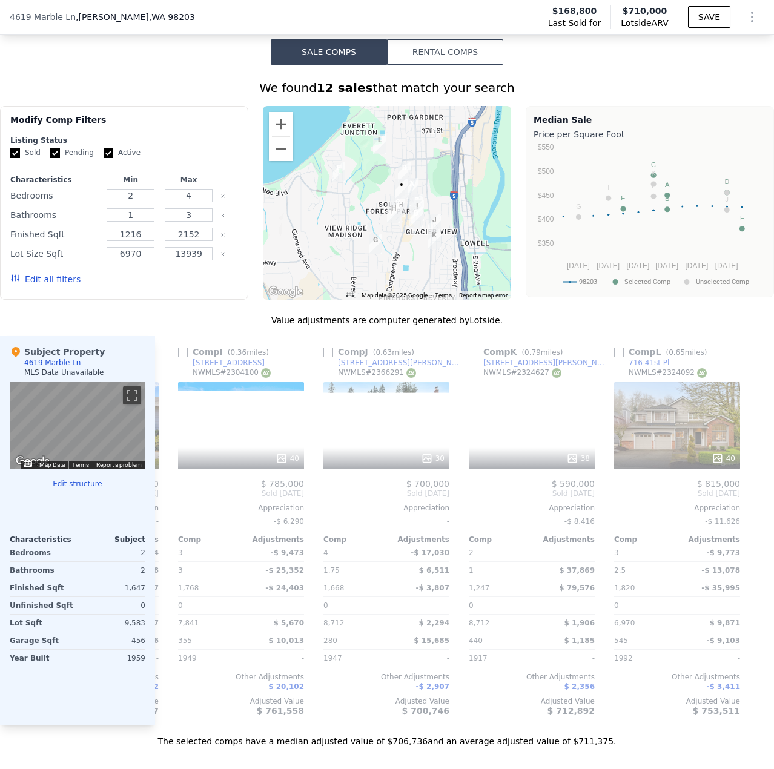
scroll to position [0, 1164]
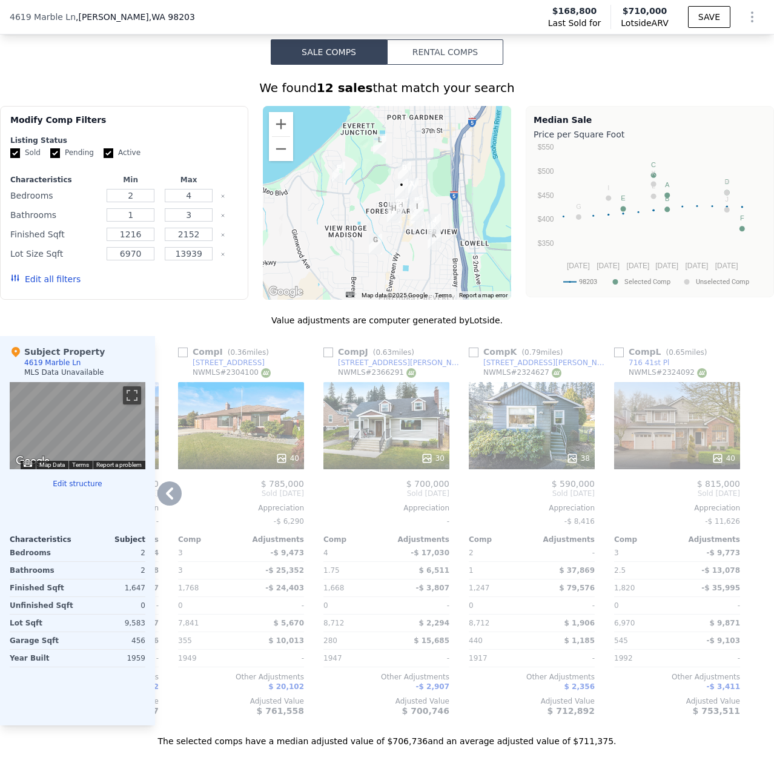
click at [420, 449] on div "30" at bounding box center [387, 425] width 126 height 87
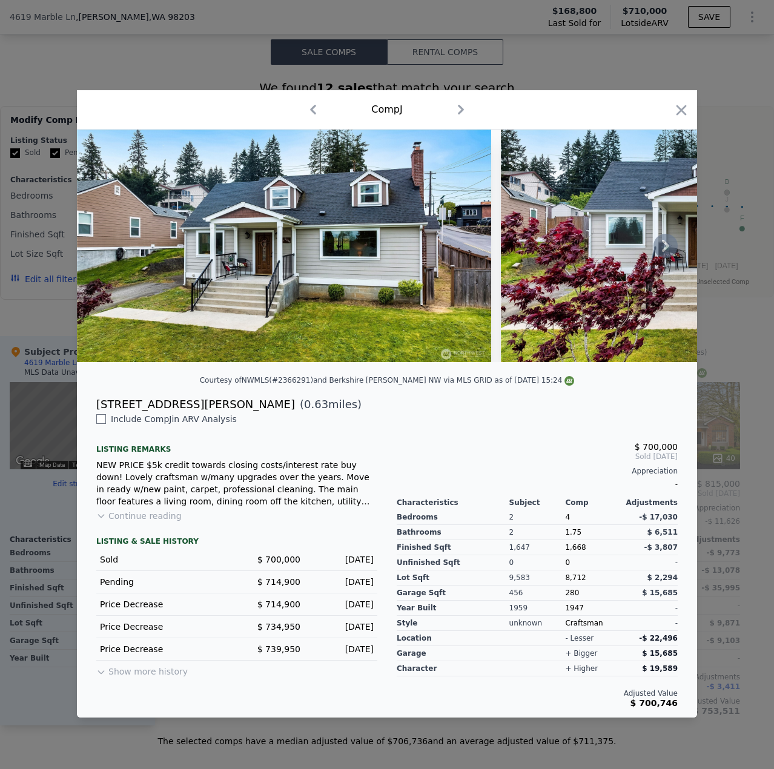
click at [667, 244] on icon at bounding box center [665, 246] width 7 height 12
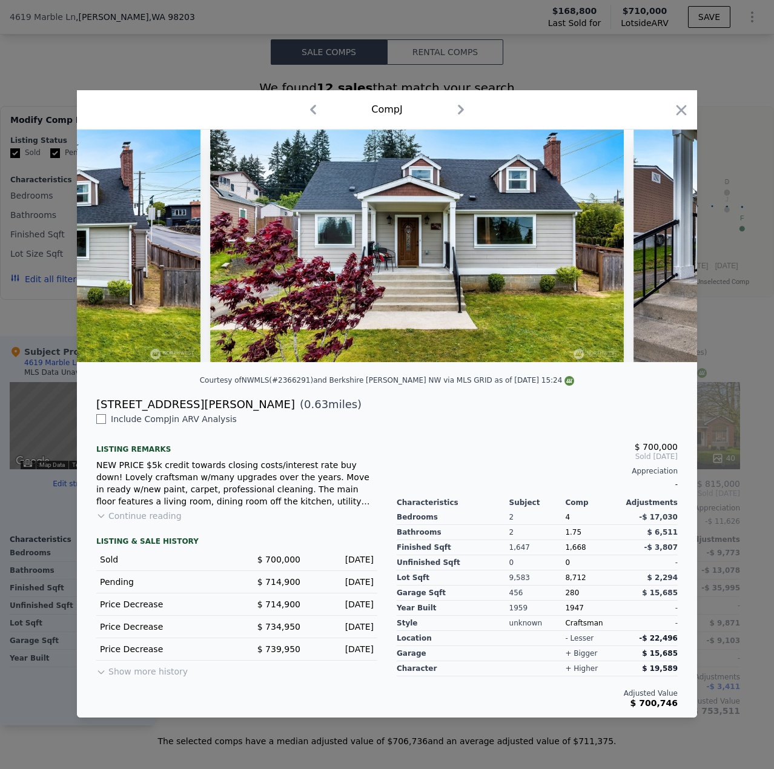
drag, startPoint x: 667, startPoint y: 244, endPoint x: 674, endPoint y: 261, distance: 19.0
click at [668, 244] on icon at bounding box center [665, 246] width 7 height 12
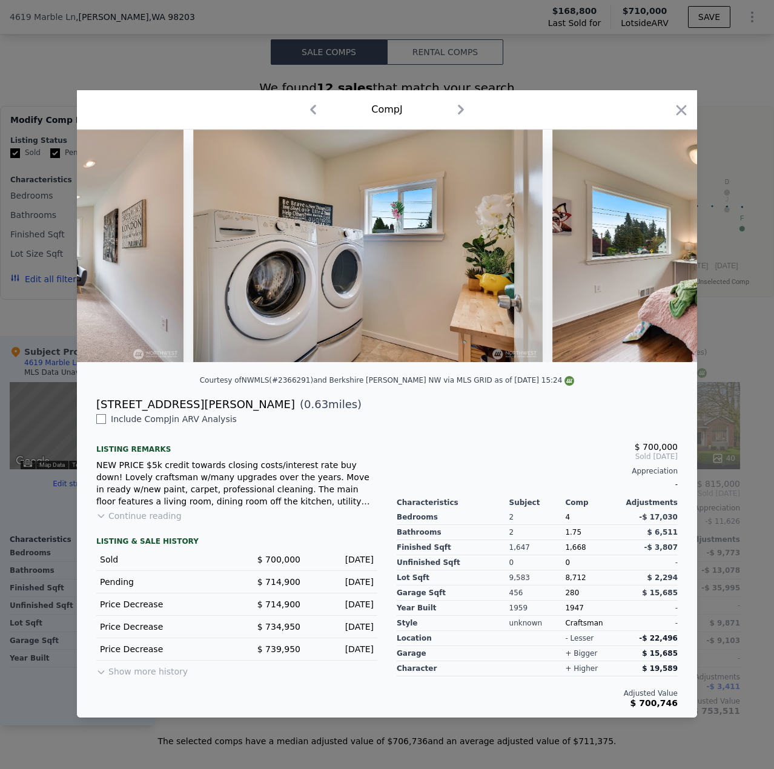
scroll to position [0, 4090]
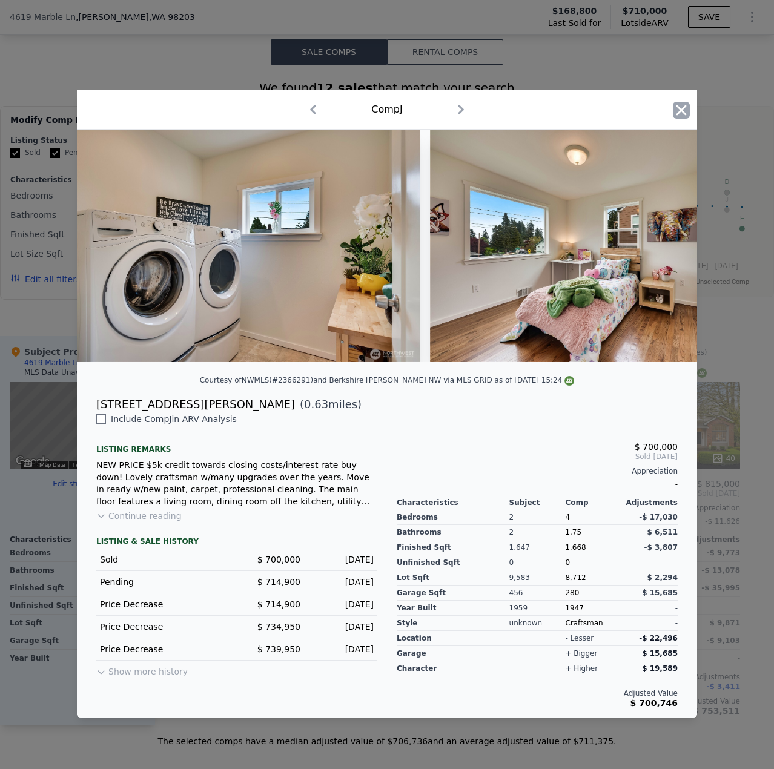
click at [683, 106] on icon "button" at bounding box center [682, 110] width 10 height 10
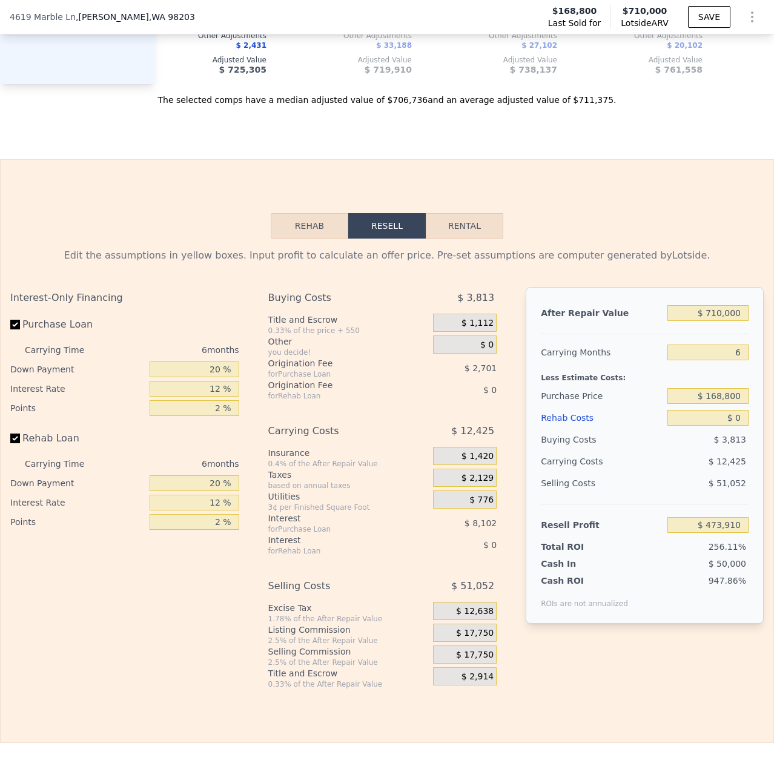
scroll to position [1632, 0]
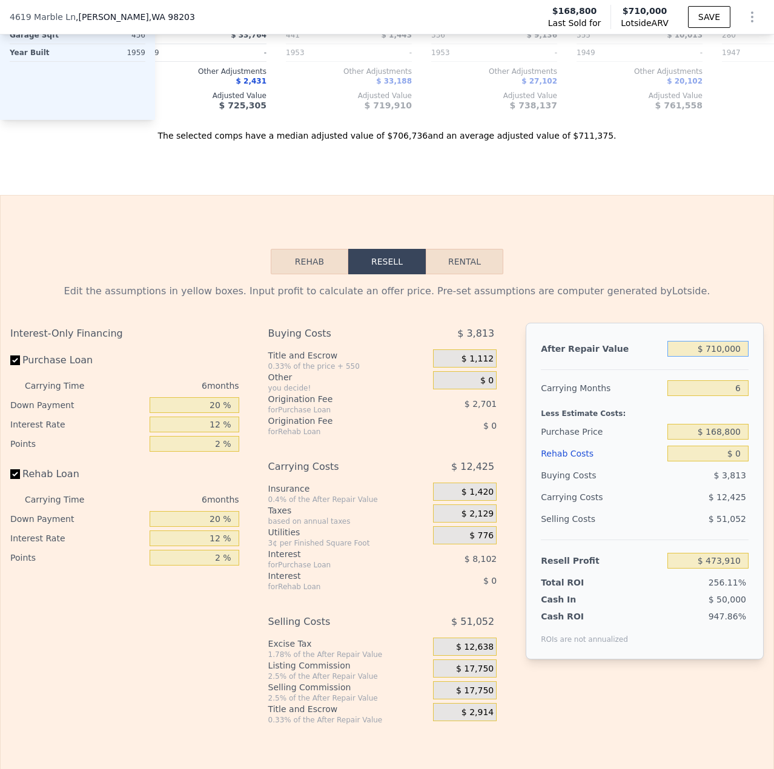
drag, startPoint x: 734, startPoint y: 367, endPoint x: 704, endPoint y: 368, distance: 30.3
click at [704, 357] on input "$ 710,000" at bounding box center [708, 349] width 81 height 16
type input "$ 65"
type input "-$ 184,108"
type input "$ 650"
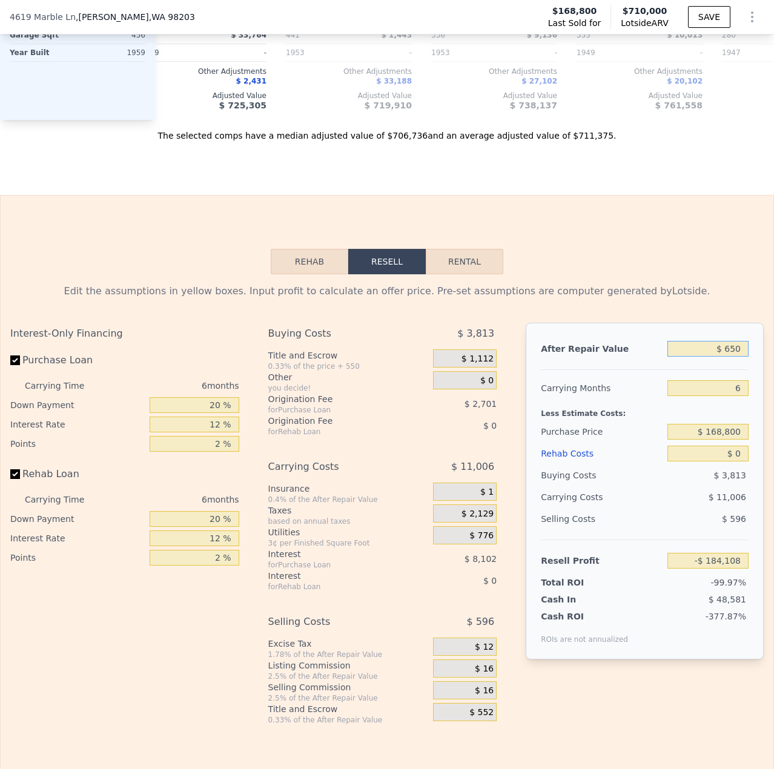
type input "-$ 183,565"
type input "$ 6,500"
type input "-$ 178,145"
type input "$ 650,000"
type input "$ 418,297"
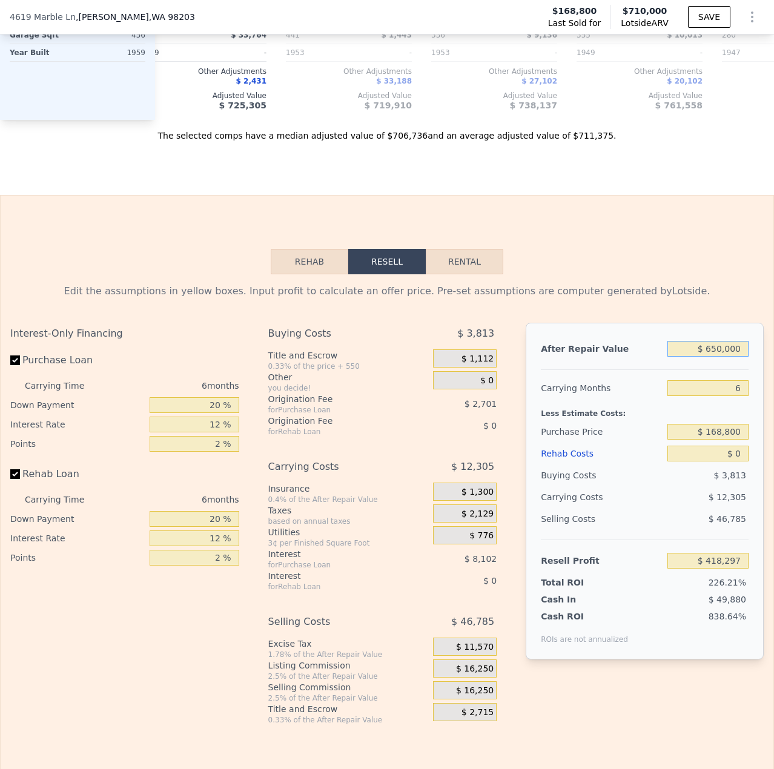
type input "$ 710,000"
type input "$ 473,910"
drag, startPoint x: 735, startPoint y: 451, endPoint x: 703, endPoint y: 457, distance: 33.3
click at [703, 440] on input "$ 168,800" at bounding box center [708, 432] width 81 height 16
type input "$ 480,000"
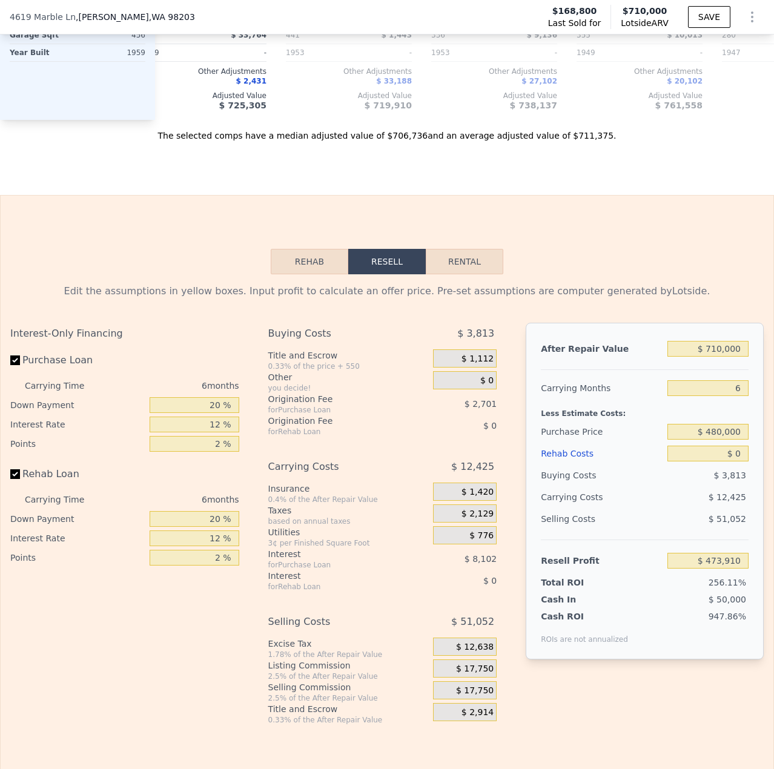
click at [739, 486] on div "$ 3,813" at bounding box center [708, 476] width 81 height 22
type input "$ 141,755"
drag, startPoint x: 737, startPoint y: 474, endPoint x: 725, endPoint y: 477, distance: 13.2
click at [725, 462] on input "$ 0" at bounding box center [708, 454] width 81 height 16
type input "$ 100"
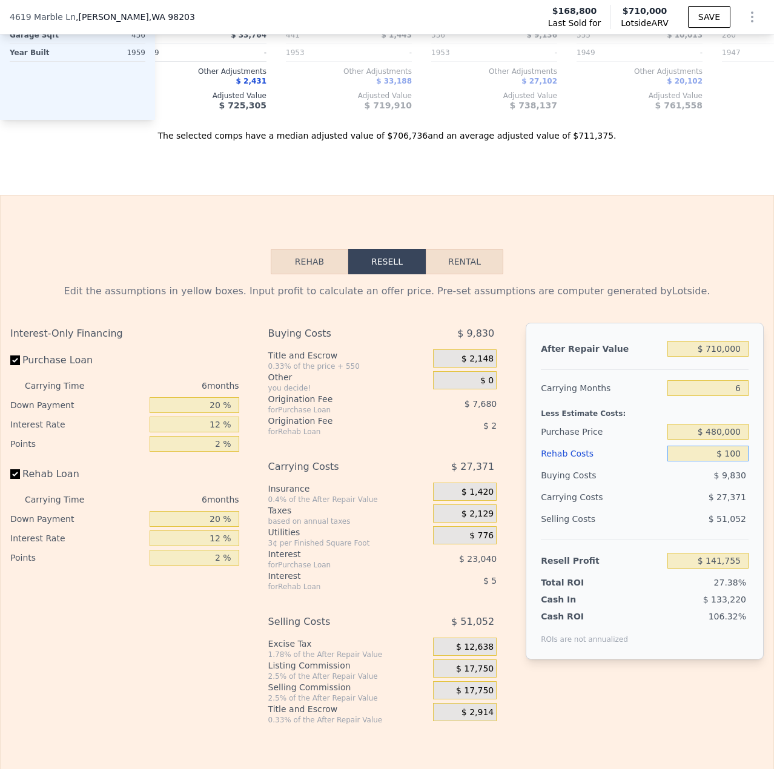
type input "$ 141,647"
type input "$ 1,000"
type input "$ 140,691"
type input "$ 10,000"
type input "$ 131,115"
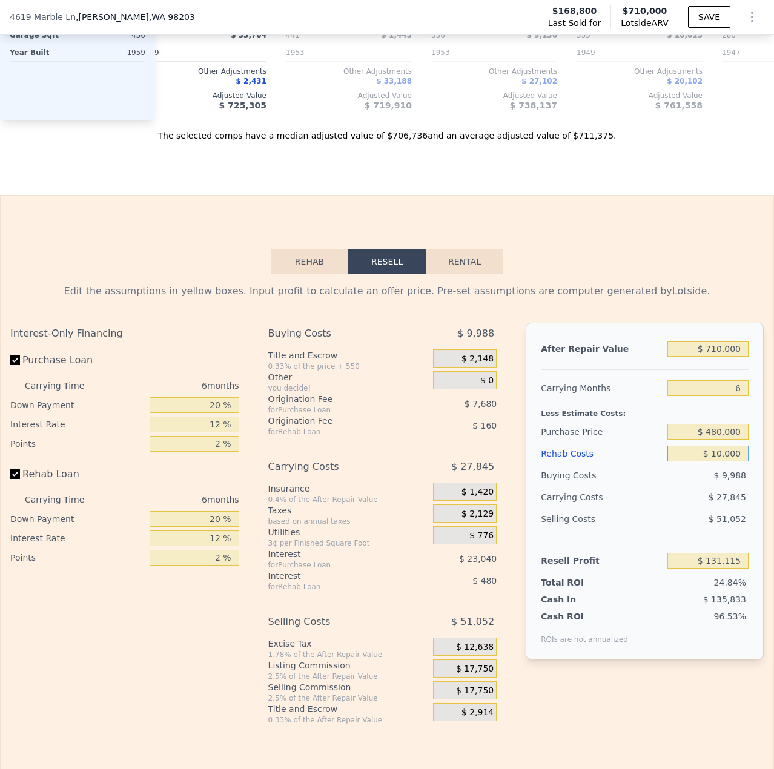
type input "$ 100,000"
type input "$ 35,355"
drag, startPoint x: 712, startPoint y: 472, endPoint x: 706, endPoint y: 473, distance: 6.1
click at [706, 462] on input "$ 100,000" at bounding box center [708, 454] width 81 height 16
type input "$ 10,000"
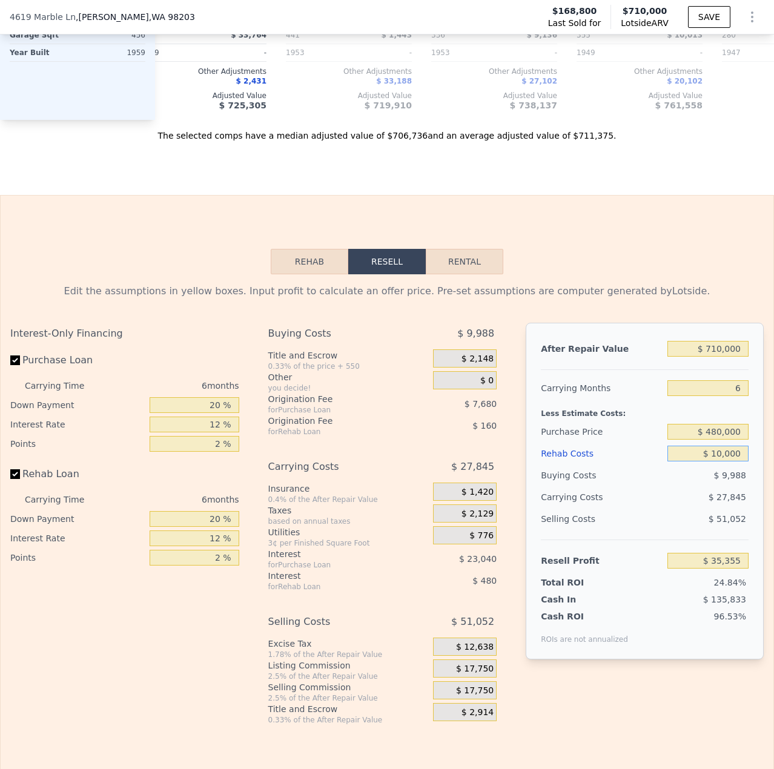
type input "$ 131,115"
type input "$ 0000"
type input "$ 141,755"
type input "$ 60,000"
type input "$ 77,915"
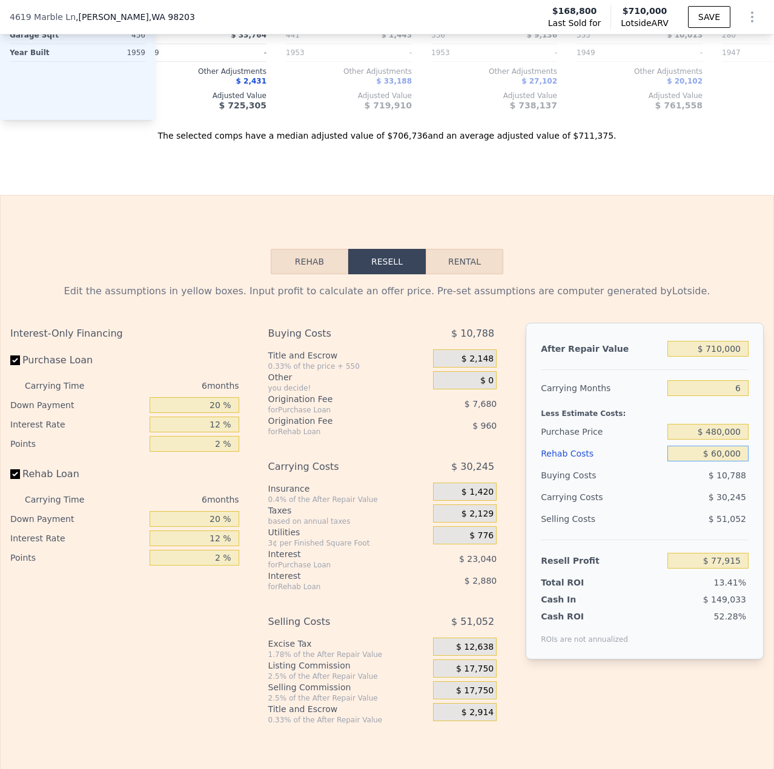
type input "$ 60,000"
click at [711, 440] on input "$ 480,000" at bounding box center [708, 432] width 81 height 16
type input "$ 450,000"
click at [691, 486] on div "$ 10,788" at bounding box center [708, 476] width 81 height 22
type input "$ 109,934"
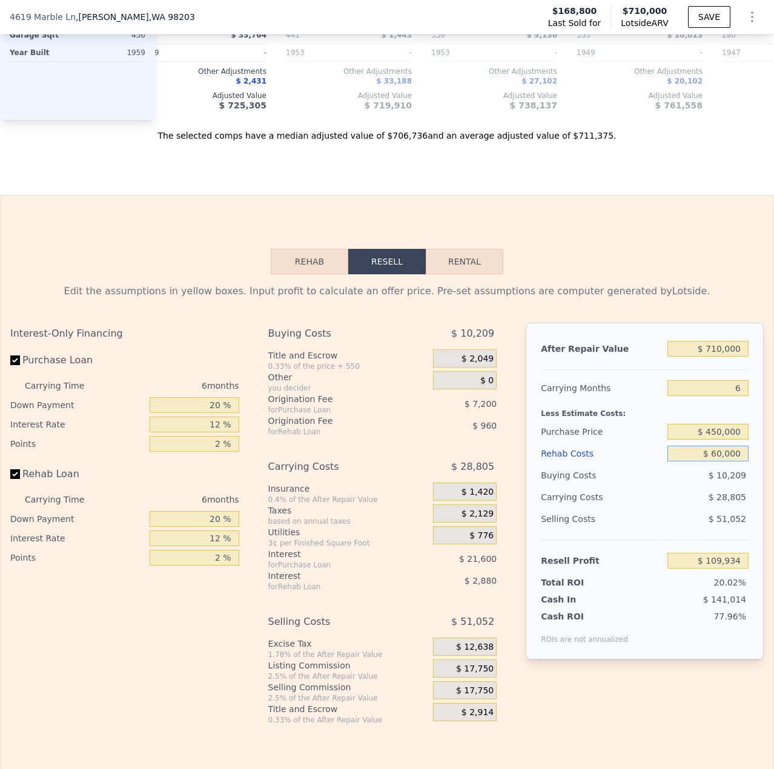
click at [715, 462] on input "$ 60,000" at bounding box center [708, 454] width 81 height 16
type input "$ 0000"
type input "$ 173,774"
type input "$ 20,000"
type input "$ 152,494"
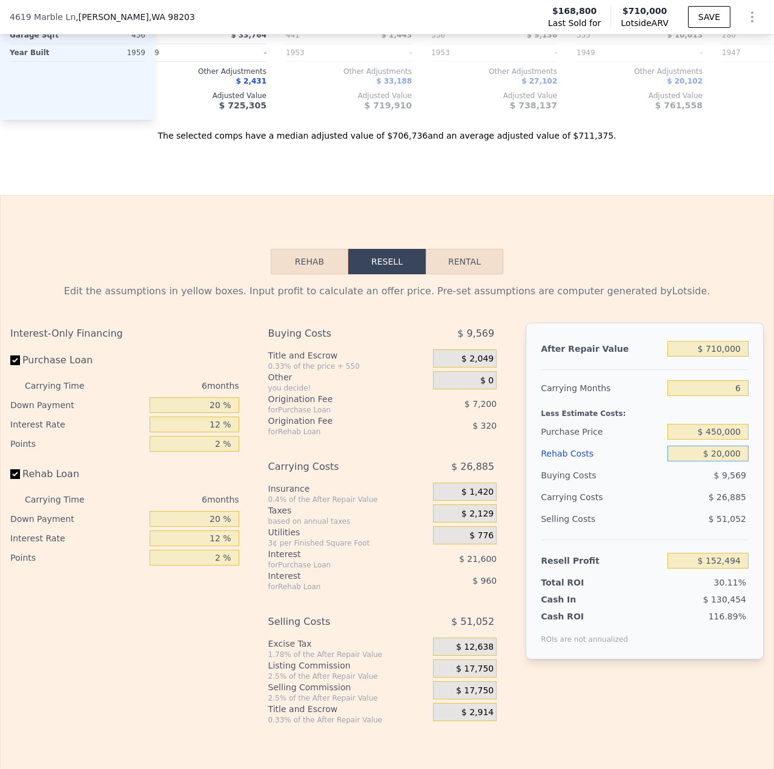
type input "$ 0000"
type input "$ 173,774"
type input "$ 80,000"
type input "$ 88,654"
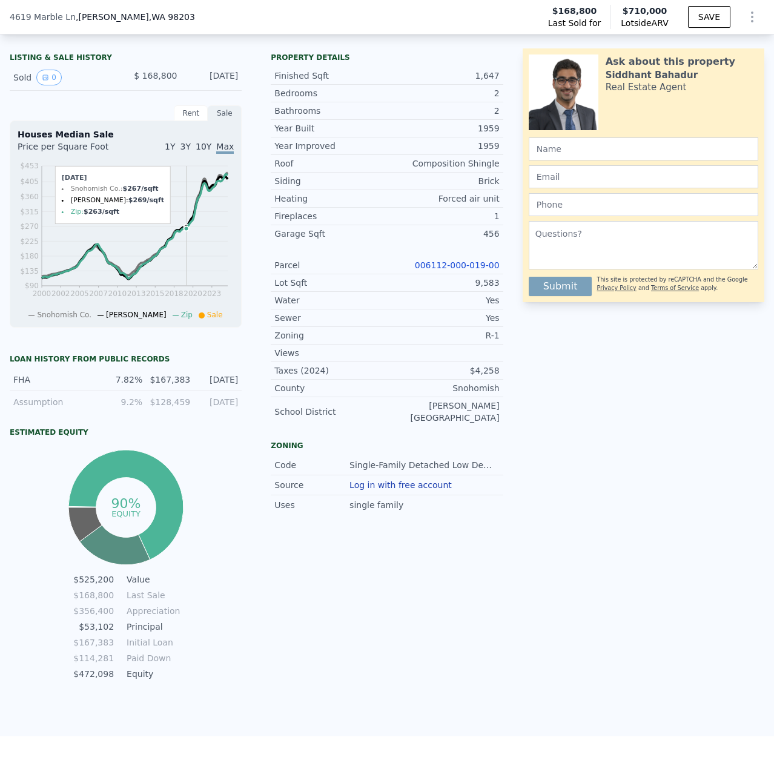
scroll to position [56, 0]
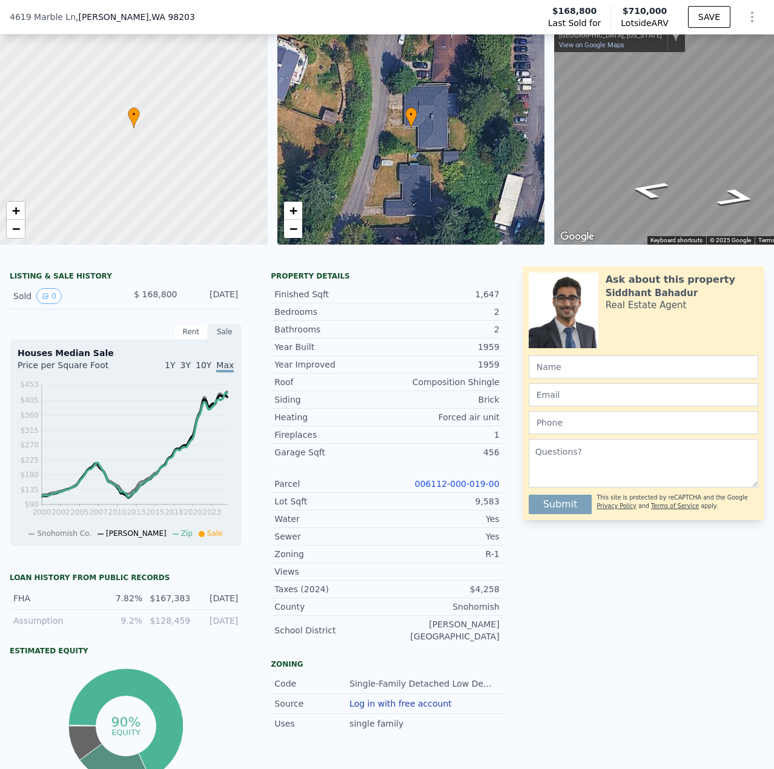
type input "$ 0"
type input "$ 473,910"
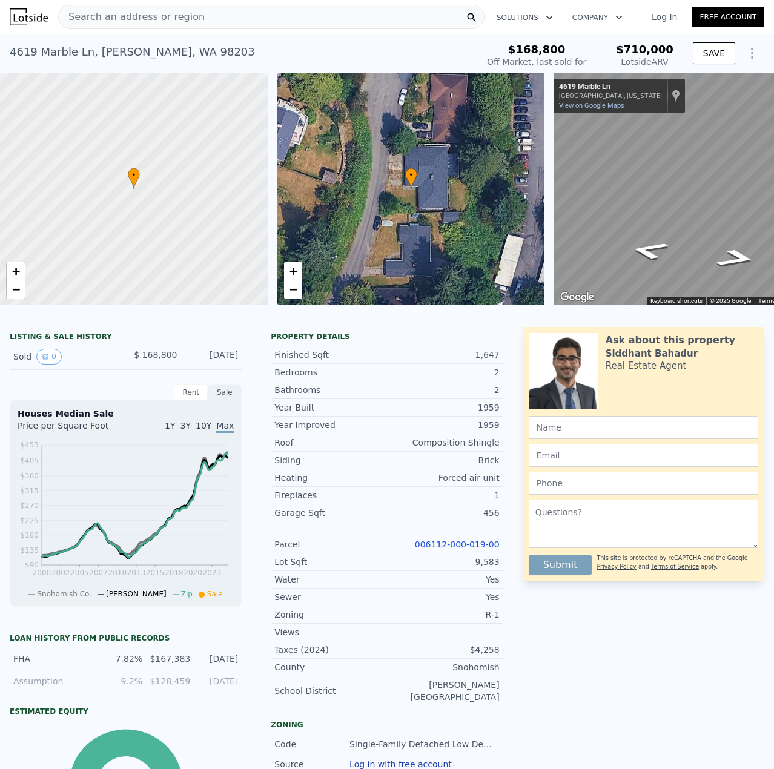
click at [174, 23] on span "Search an address or region" at bounding box center [132, 17] width 146 height 15
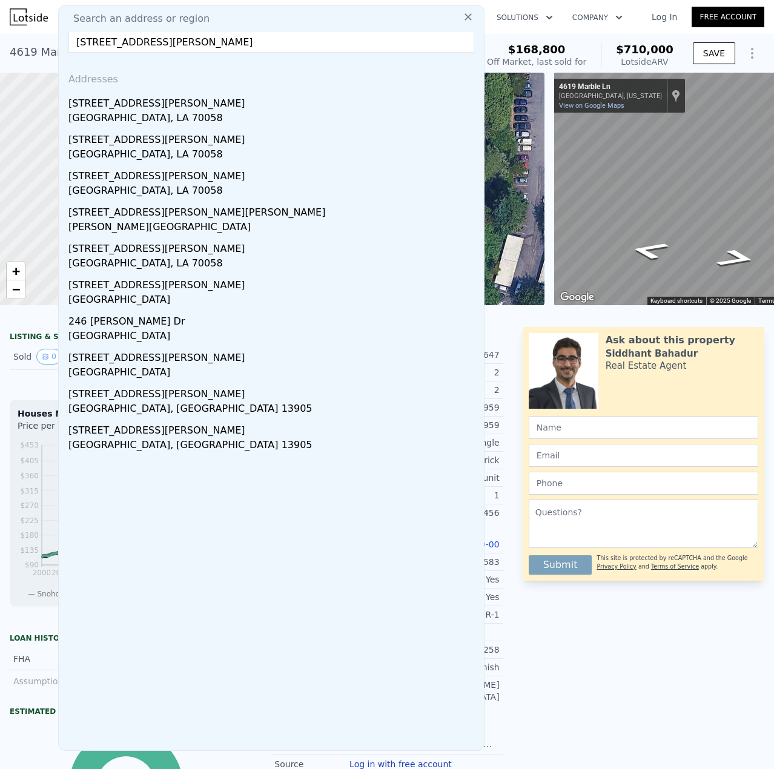
click at [188, 35] on input "[STREET_ADDRESS][PERSON_NAME]" at bounding box center [271, 42] width 406 height 22
paste input "[PERSON_NAME][GEOGRAPHIC_DATA], [GEOGRAPHIC_DATA]"
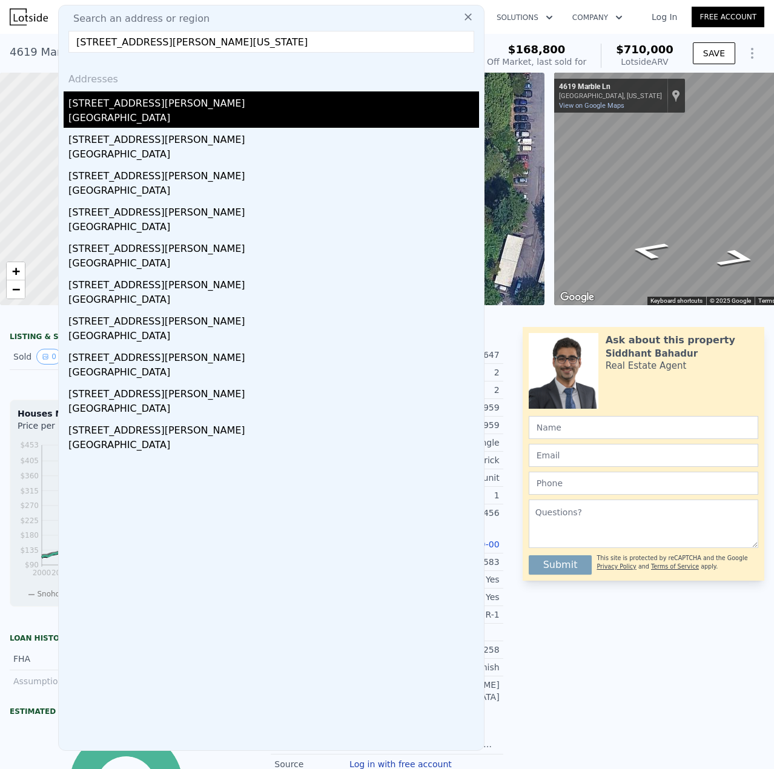
type input "[STREET_ADDRESS][PERSON_NAME][US_STATE]"
click at [168, 114] on div "[GEOGRAPHIC_DATA]" at bounding box center [273, 119] width 411 height 17
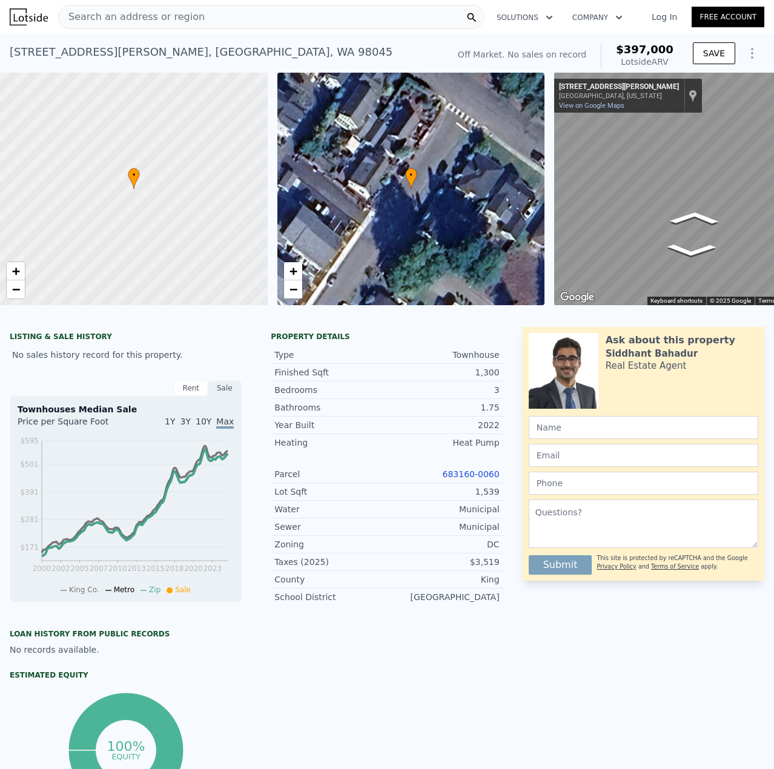
click at [452, 188] on div "• + − • + − ← Move left → Move right ↑ Move up ↓ Move down + Zoom in - Zoom out…" at bounding box center [387, 189] width 774 height 233
click at [496, 170] on div "• + − • + − ← Move left → Move right ↑ Move up ↓ Move down + Zoom in - Zoom out…" at bounding box center [387, 189] width 774 height 233
click at [508, 144] on div "• + − • + − ← Move left → Move right ↑ Move up ↓ Move down + Zoom in - Zoom out…" at bounding box center [387, 189] width 774 height 233
click at [436, 152] on div "• + − • + − ← Move left → Move right ↑ Move up ↓ Move down + Zoom in - Zoom out…" at bounding box center [387, 189] width 774 height 233
click at [417, 136] on div "• + −" at bounding box center [411, 189] width 268 height 233
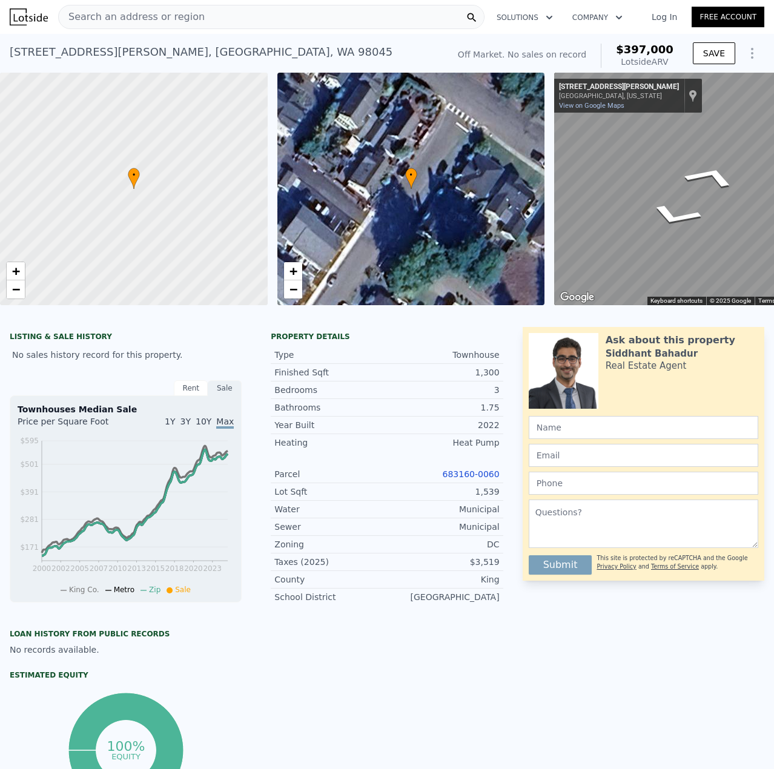
click at [771, 134] on div "Search an address or region Solutions Company Open main menu Log In Free Accoun…" at bounding box center [387, 384] width 774 height 769
click at [686, 161] on icon "Go Southwest, Janet Ave N" at bounding box center [676, 162] width 87 height 45
click at [683, 159] on icon "Go Southwest, Janet Ave N" at bounding box center [680, 162] width 86 height 44
click at [173, 20] on span "Search an address or region" at bounding box center [132, 17] width 146 height 15
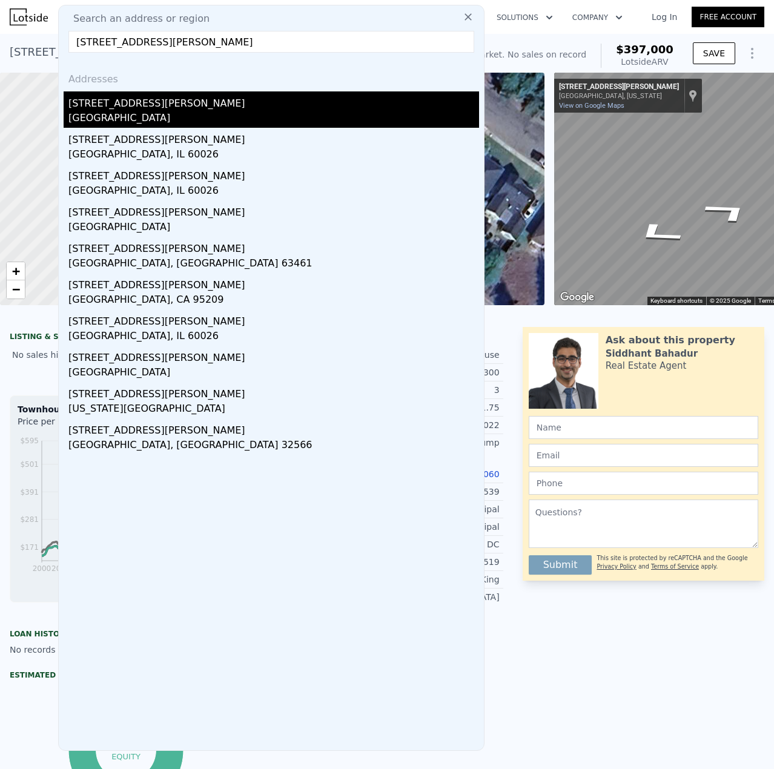
type input "[STREET_ADDRESS][PERSON_NAME]"
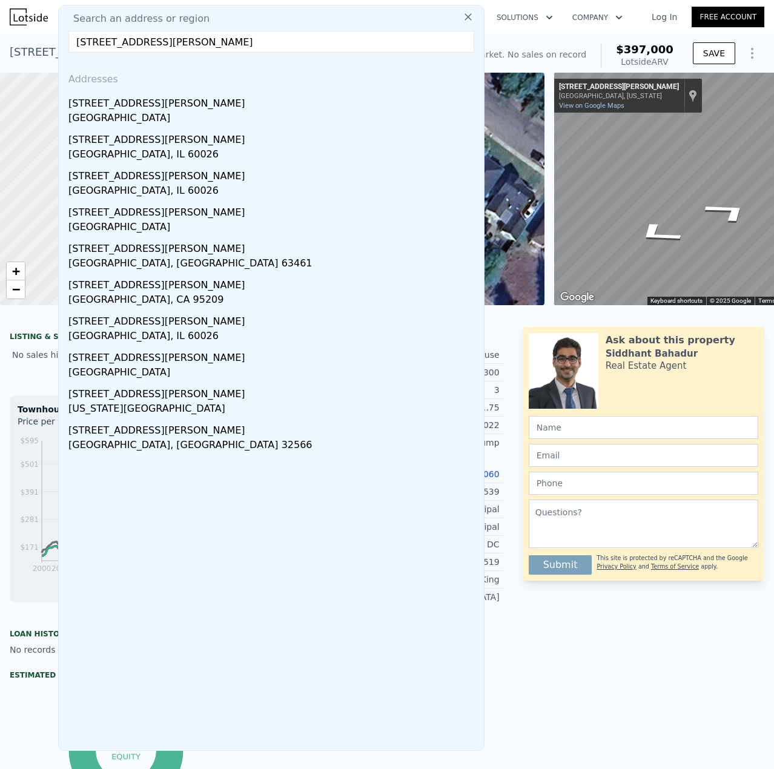
click at [725, 218] on icon "Go Southwest, Janet Ave N" at bounding box center [729, 211] width 88 height 35
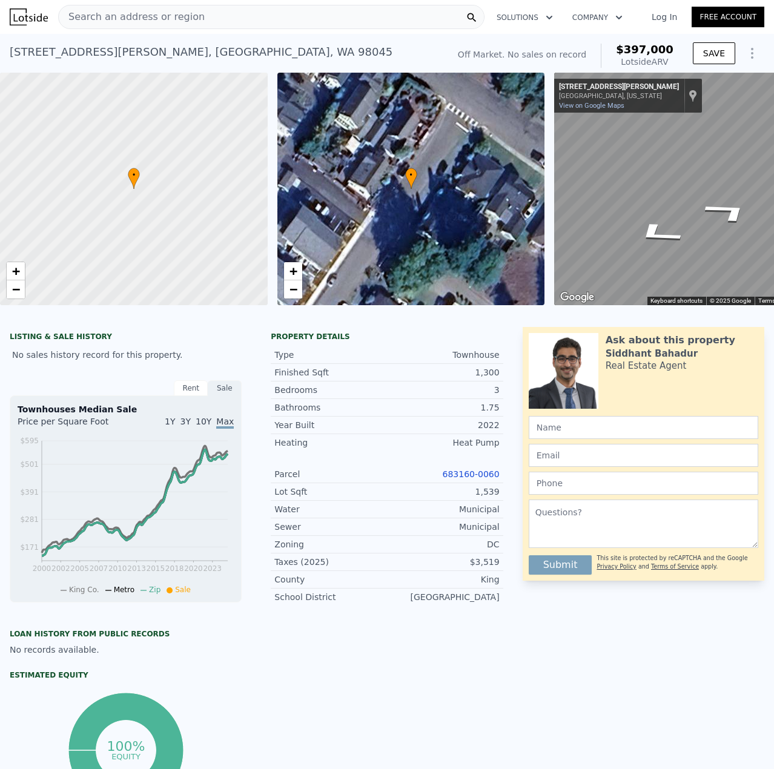
click at [110, 23] on span "Search an address or region" at bounding box center [132, 17] width 146 height 15
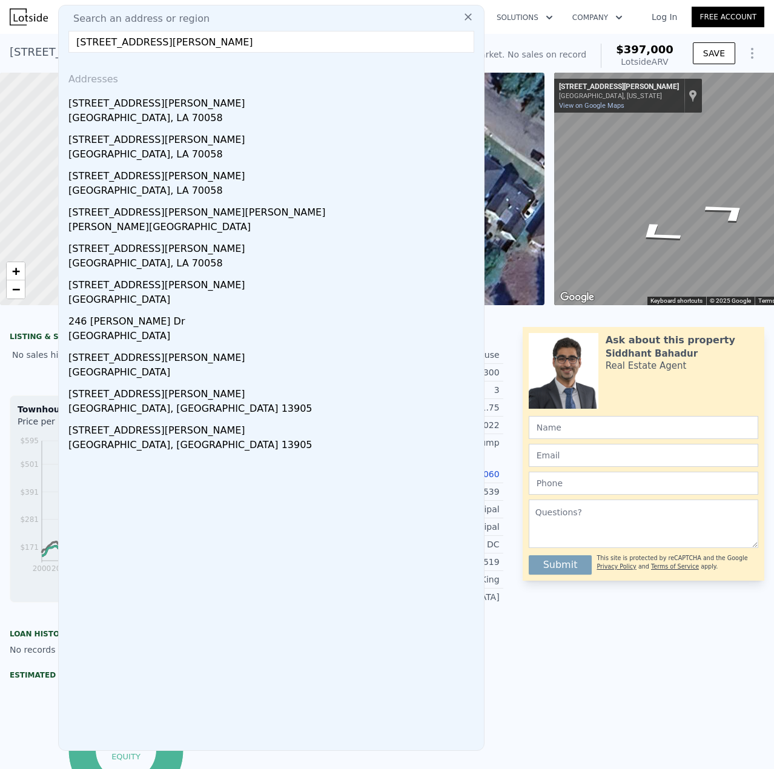
type input "[STREET_ADDRESS][PERSON_NAME]"
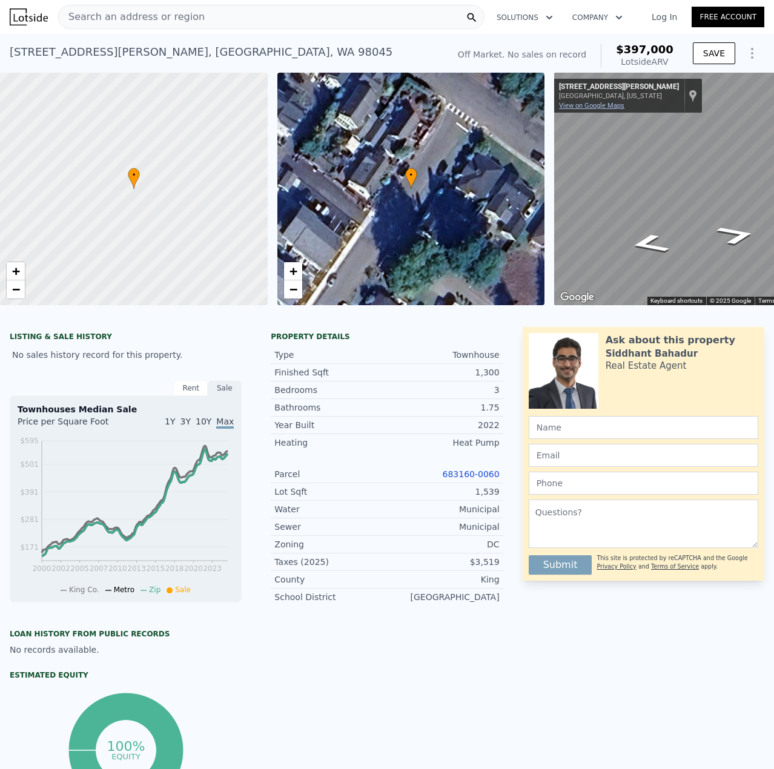
click at [608, 104] on link "View on Google Maps" at bounding box center [591, 106] width 65 height 8
click at [100, 18] on span "Search an address or region" at bounding box center [132, 17] width 146 height 15
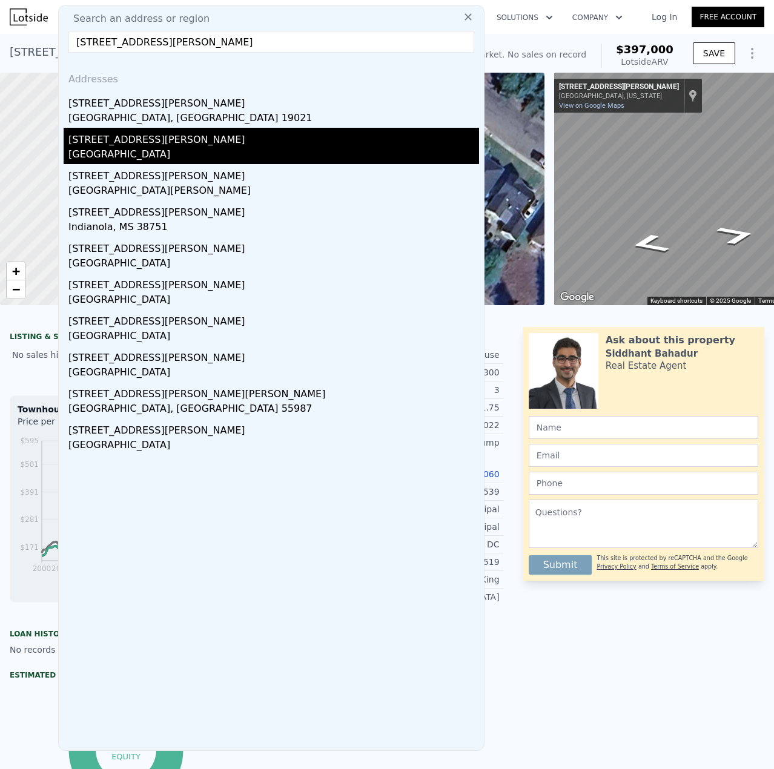
type input "[STREET_ADDRESS][PERSON_NAME]"
click at [155, 148] on div "[GEOGRAPHIC_DATA]" at bounding box center [273, 155] width 411 height 17
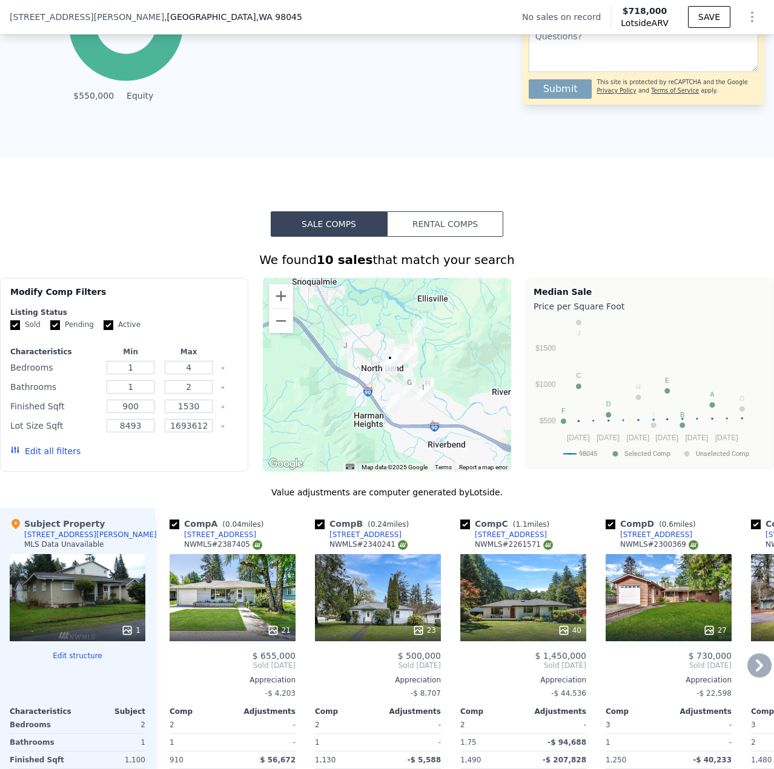
scroll to position [1086, 0]
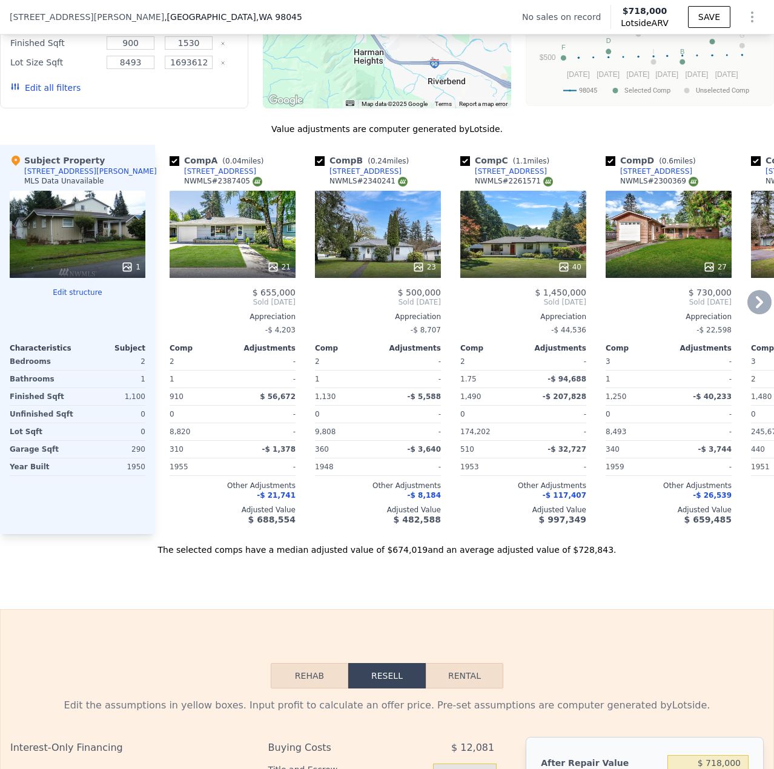
click at [261, 259] on div "21" at bounding box center [233, 234] width 126 height 87
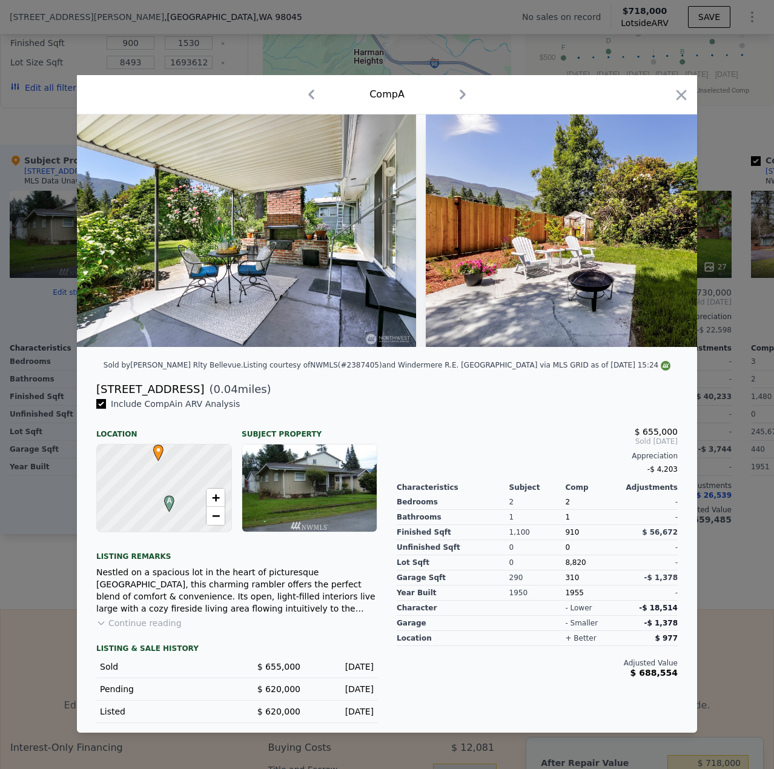
scroll to position [0, 4696]
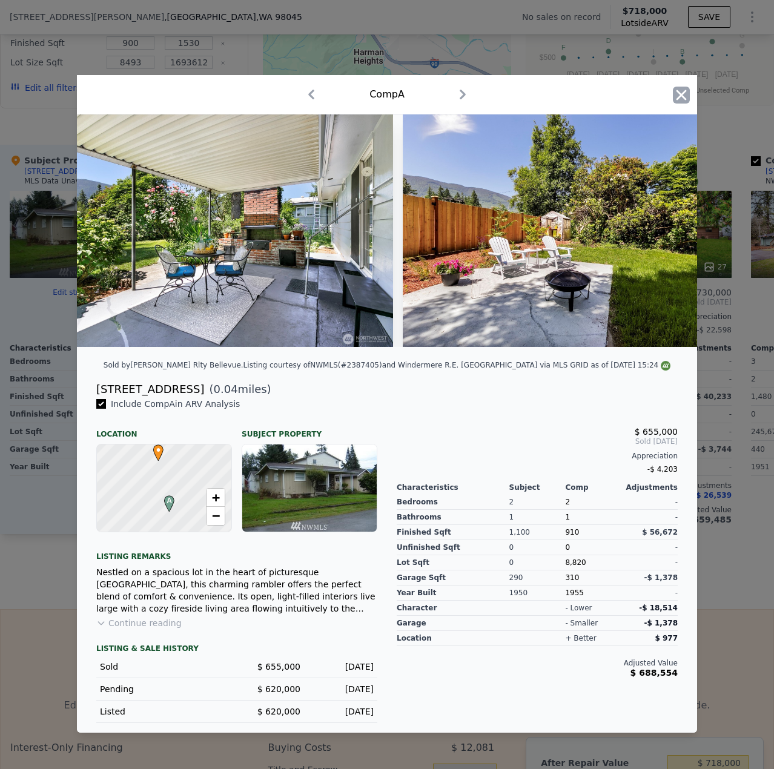
click at [679, 89] on icon "button" at bounding box center [681, 95] width 17 height 17
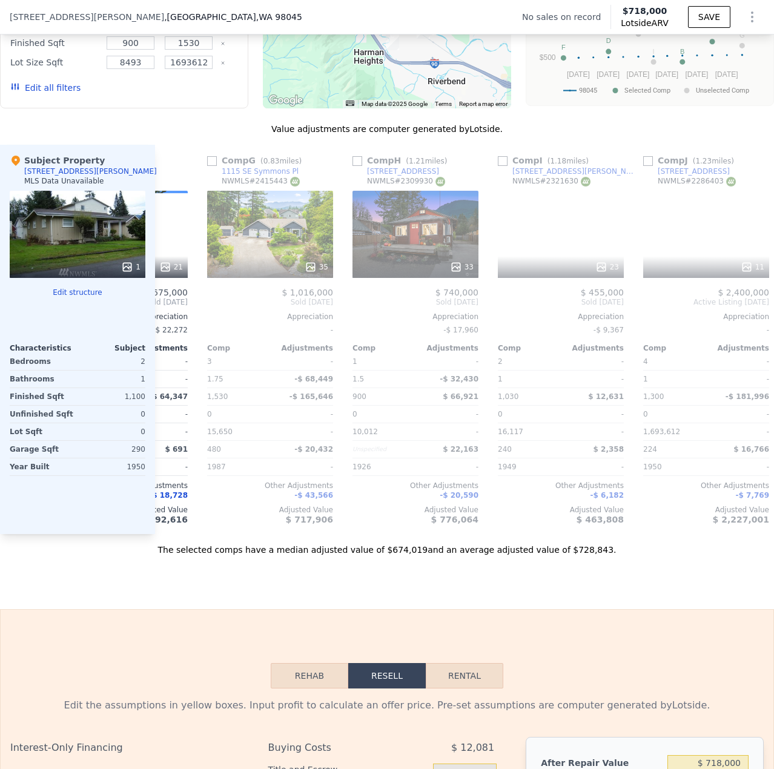
scroll to position [0, 824]
